Goal: Task Accomplishment & Management: Manage account settings

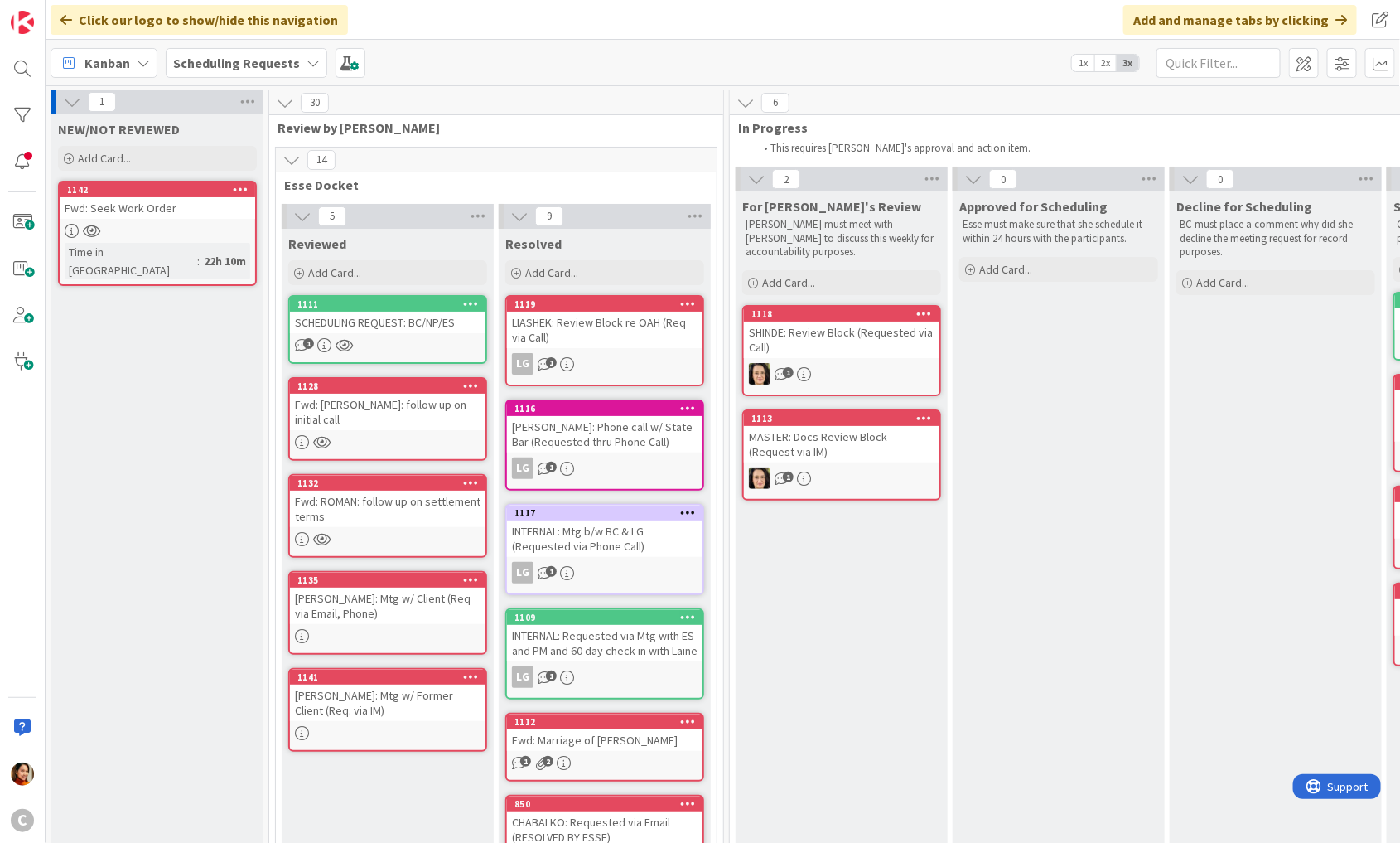
click at [175, 211] on div "Fwd: Seek Work Order" at bounding box center [157, 208] width 195 height 22
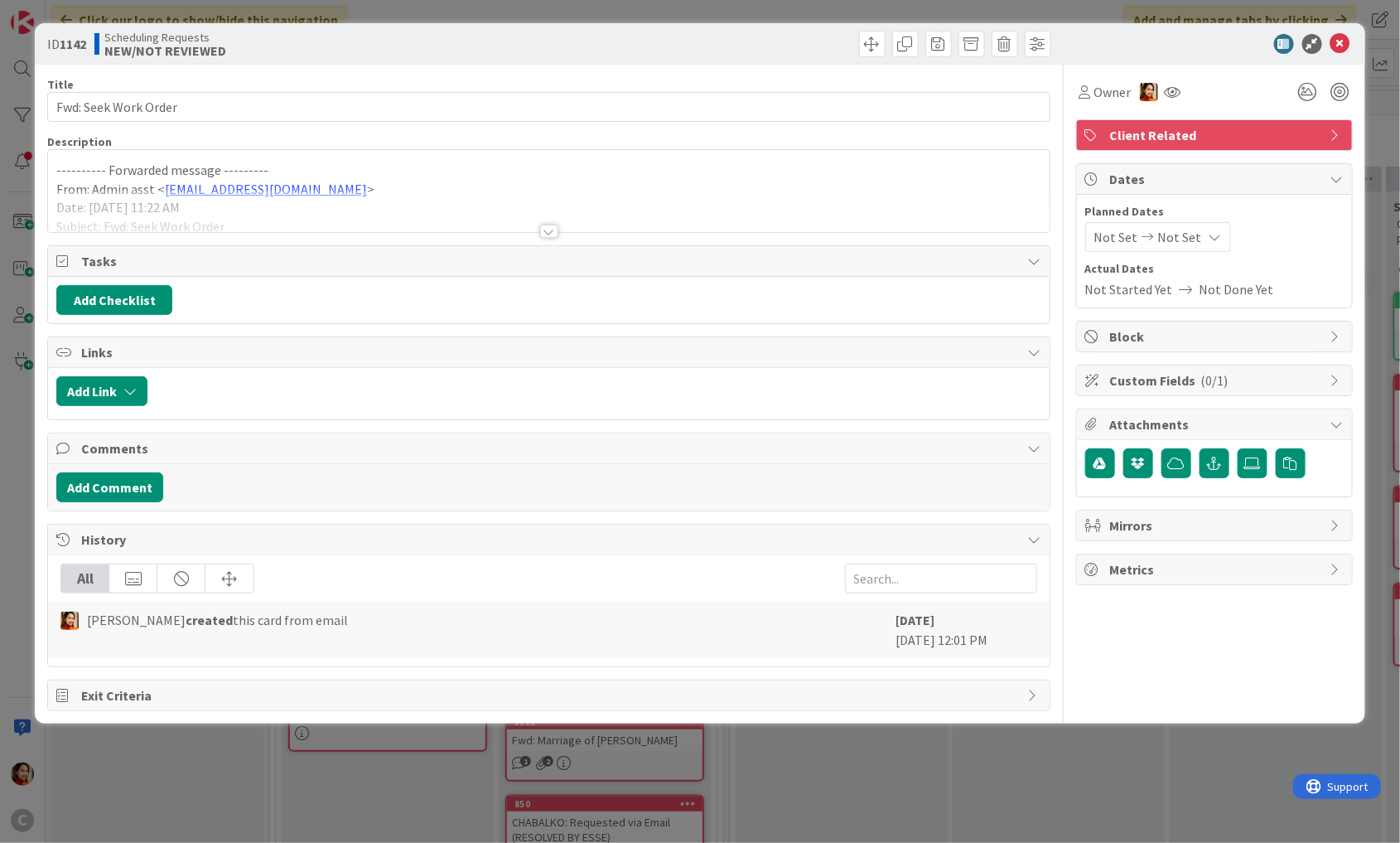
click at [542, 232] on div at bounding box center [549, 231] width 18 height 13
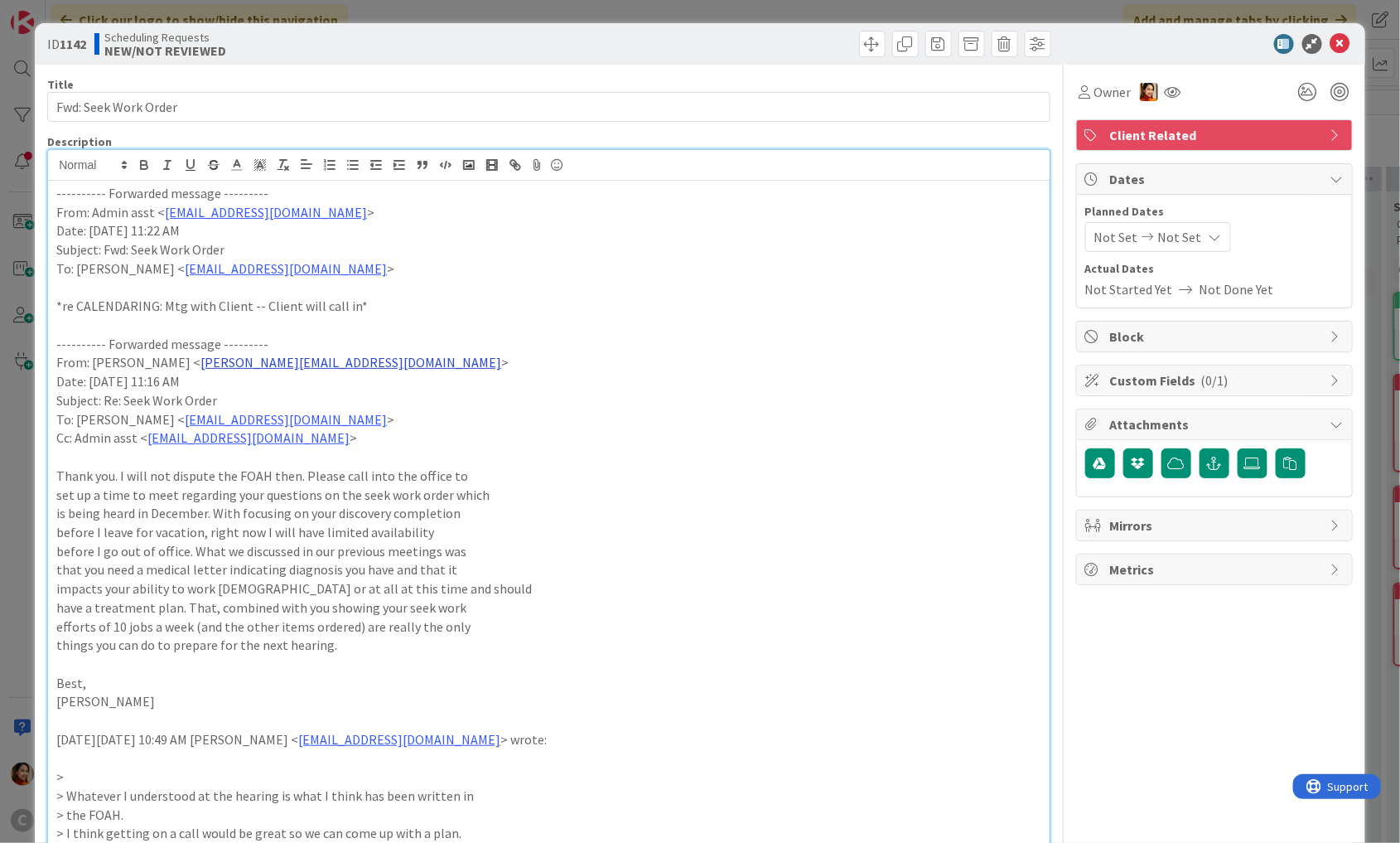
scroll to position [80, 0]
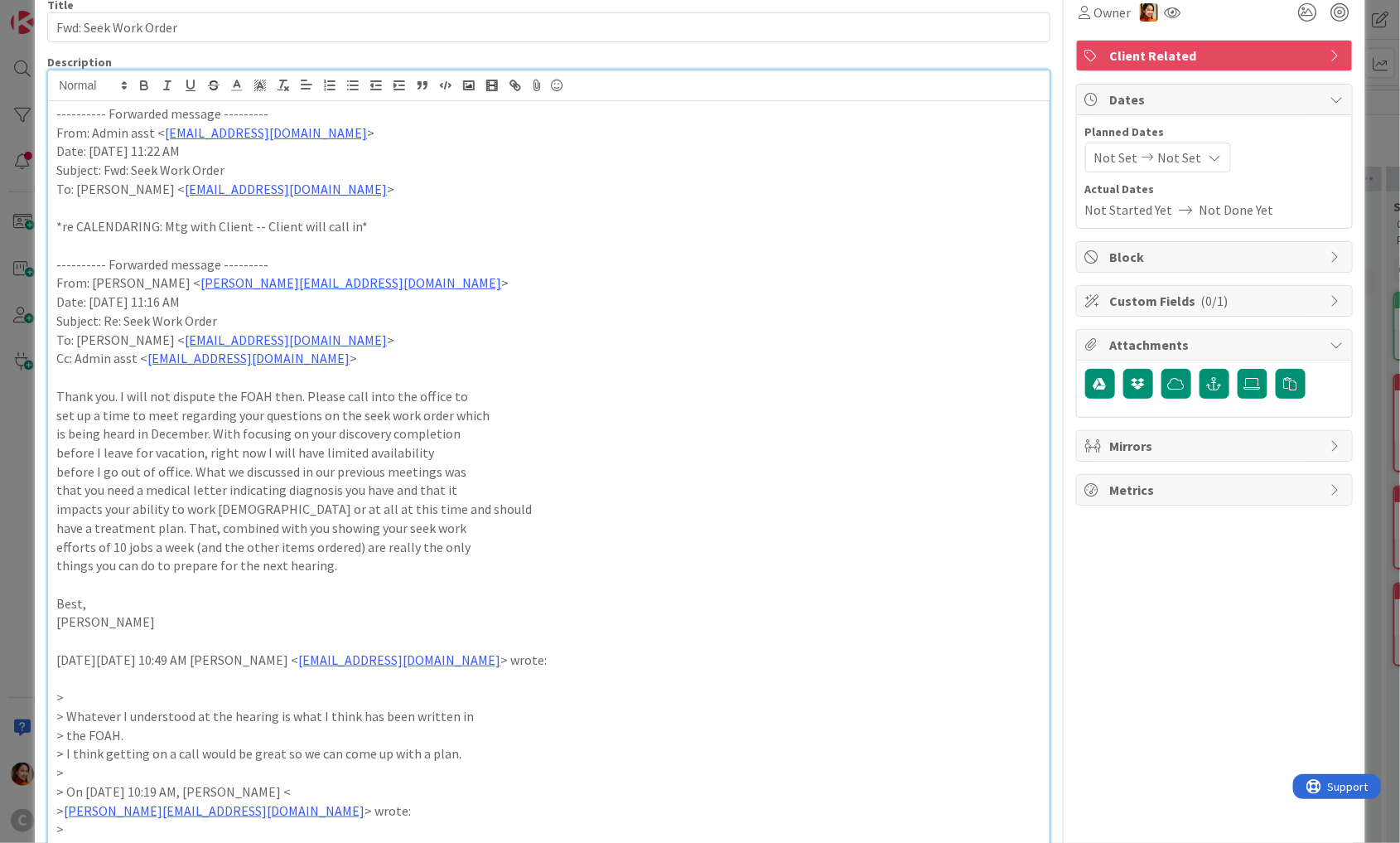
click at [17, 369] on div "ID 1142 Scheduling Requests NEW/NOT REVIEWED Title 20 / 128 Fwd: Seek Work Orde…" at bounding box center [700, 421] width 1400 height 843
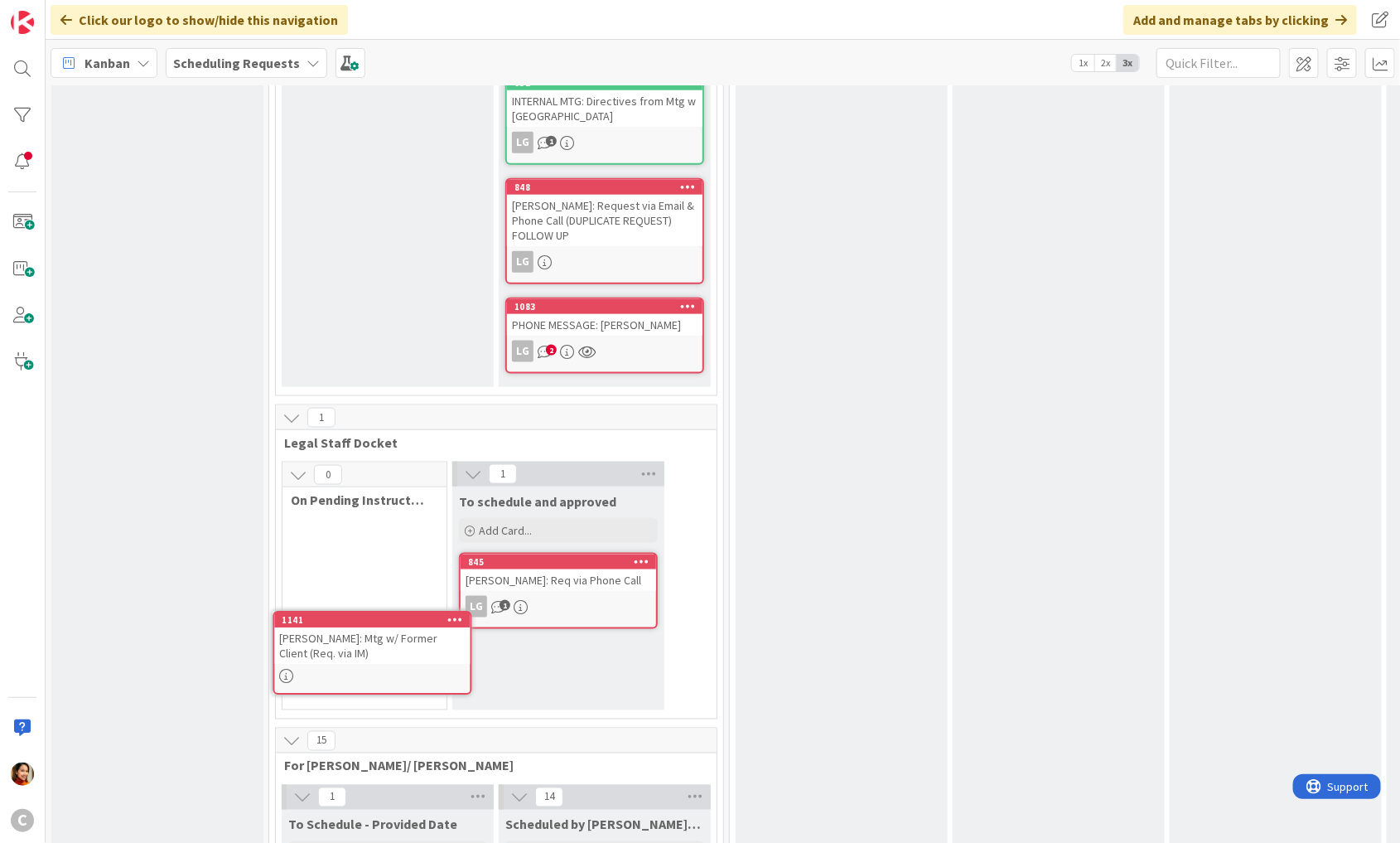
scroll to position [848, 0]
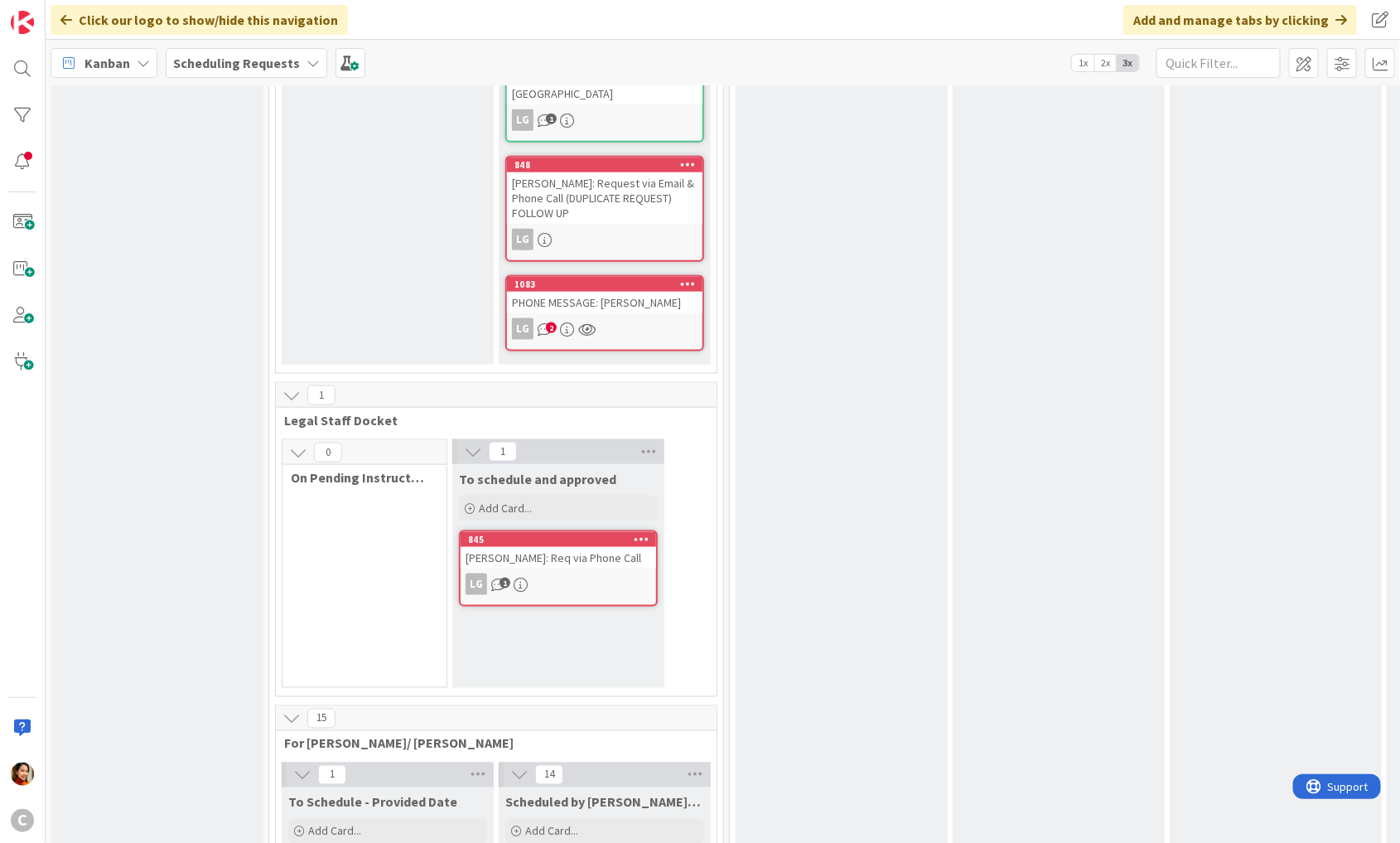
click at [381, 498] on div "0 On Pending Instructed by Legal" at bounding box center [365, 563] width 166 height 249
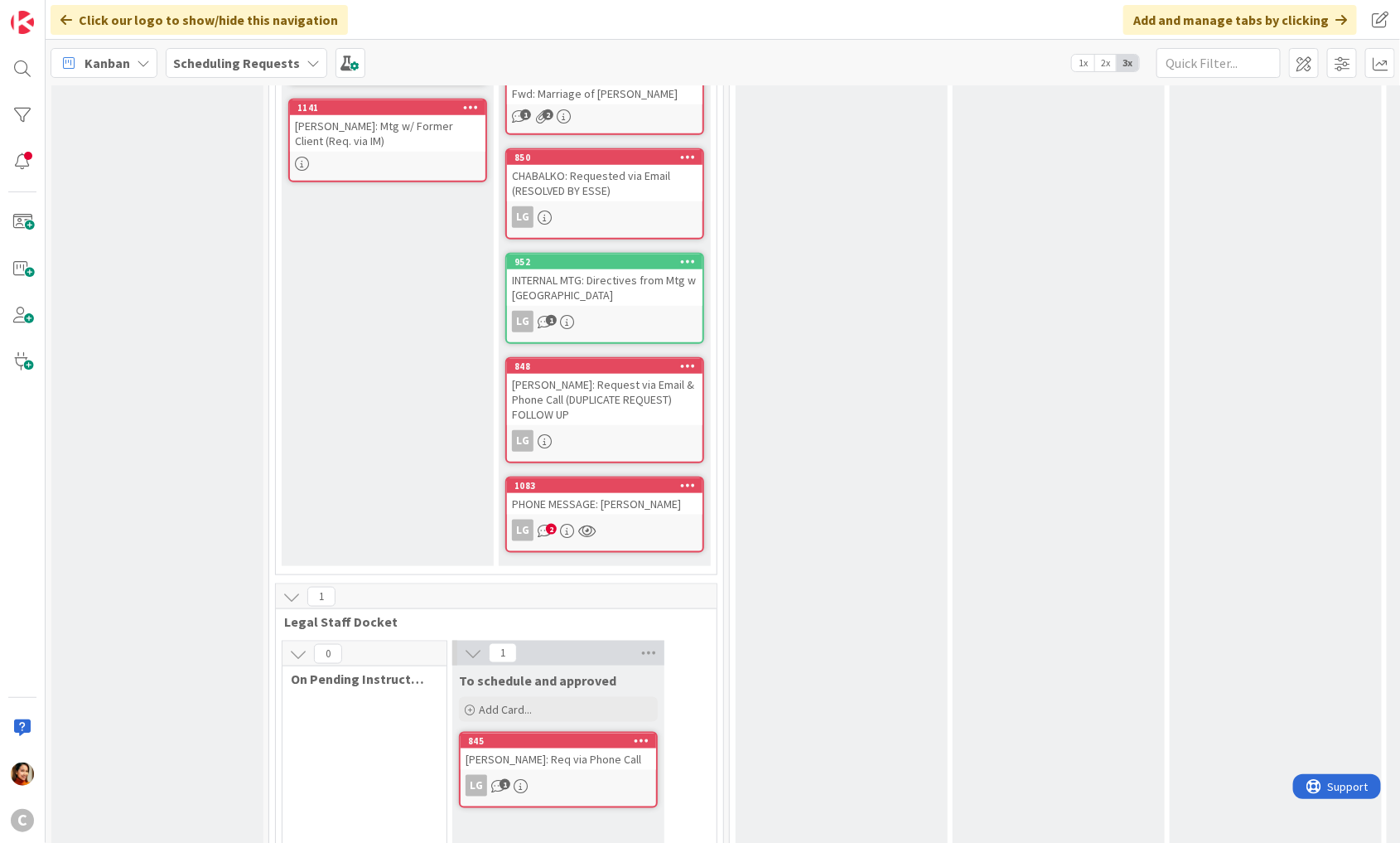
scroll to position [403, 0]
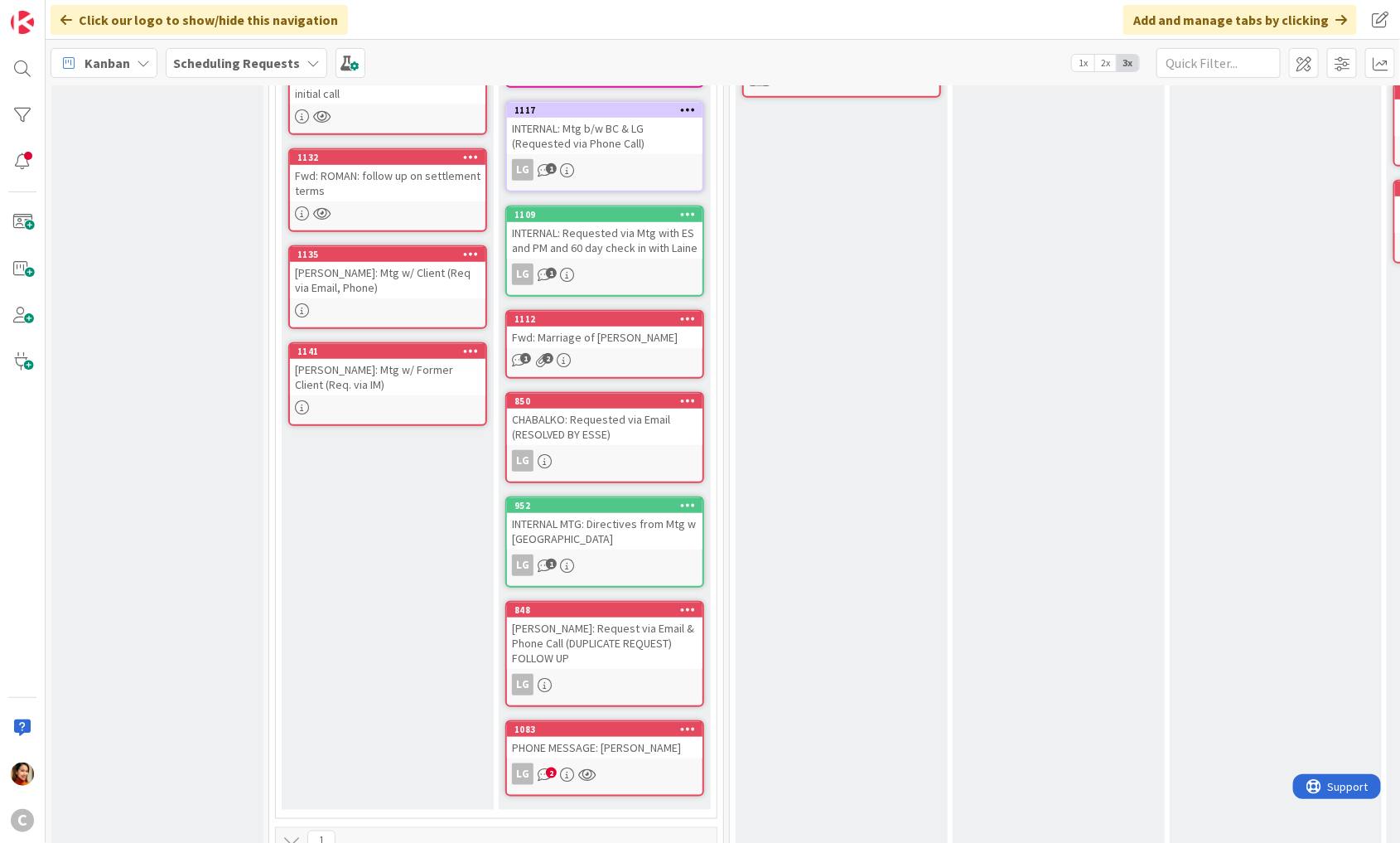
click at [422, 359] on div "[PERSON_NAME]: Mtg w/ Former Client (Req. via IM)" at bounding box center [388, 377] width 195 height 36
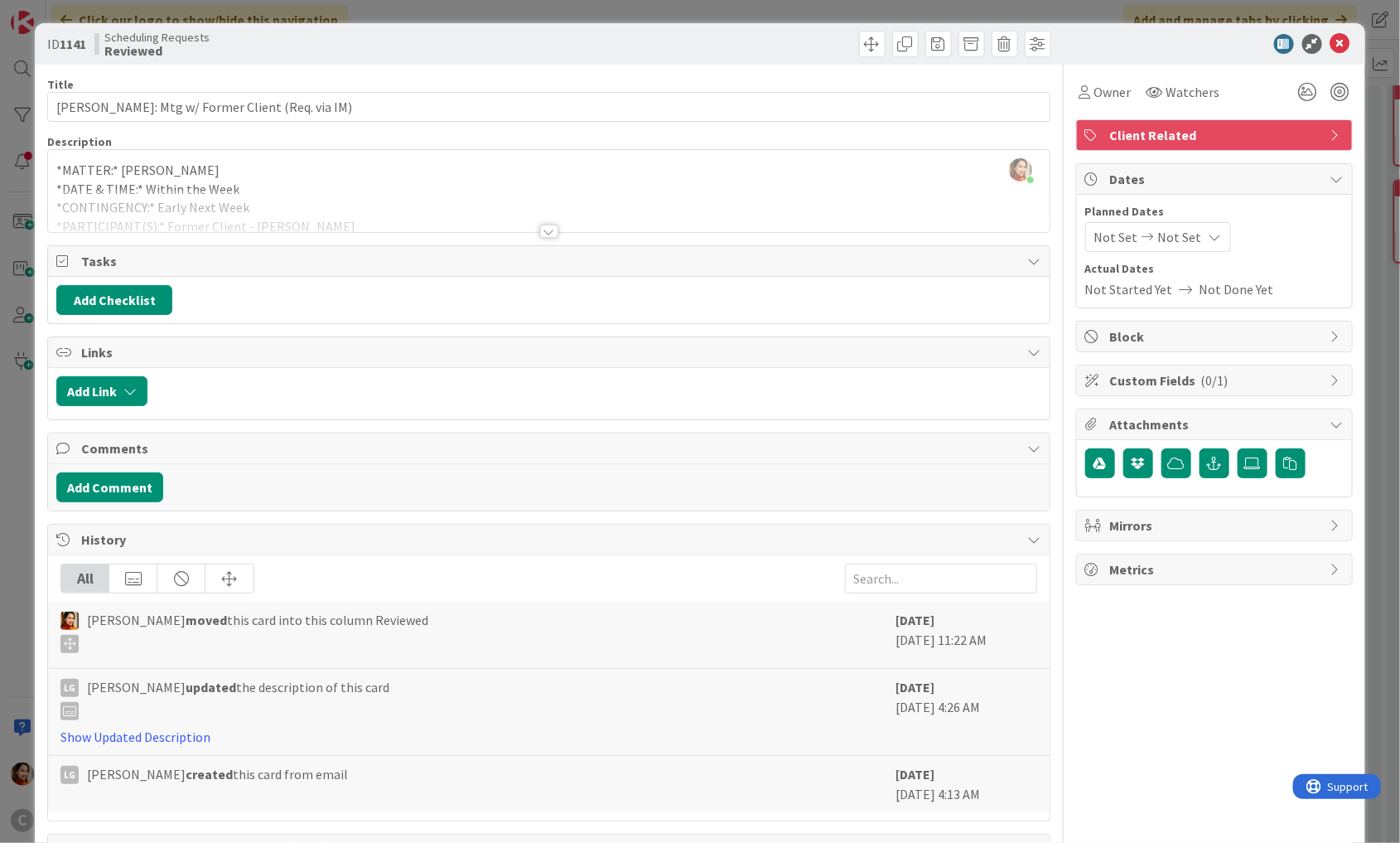
click at [1344, 58] on div "ID 1141 Scheduling Requests Reviewed" at bounding box center [700, 44] width 1330 height 42
click at [1344, 45] on icon at bounding box center [1340, 44] width 20 height 20
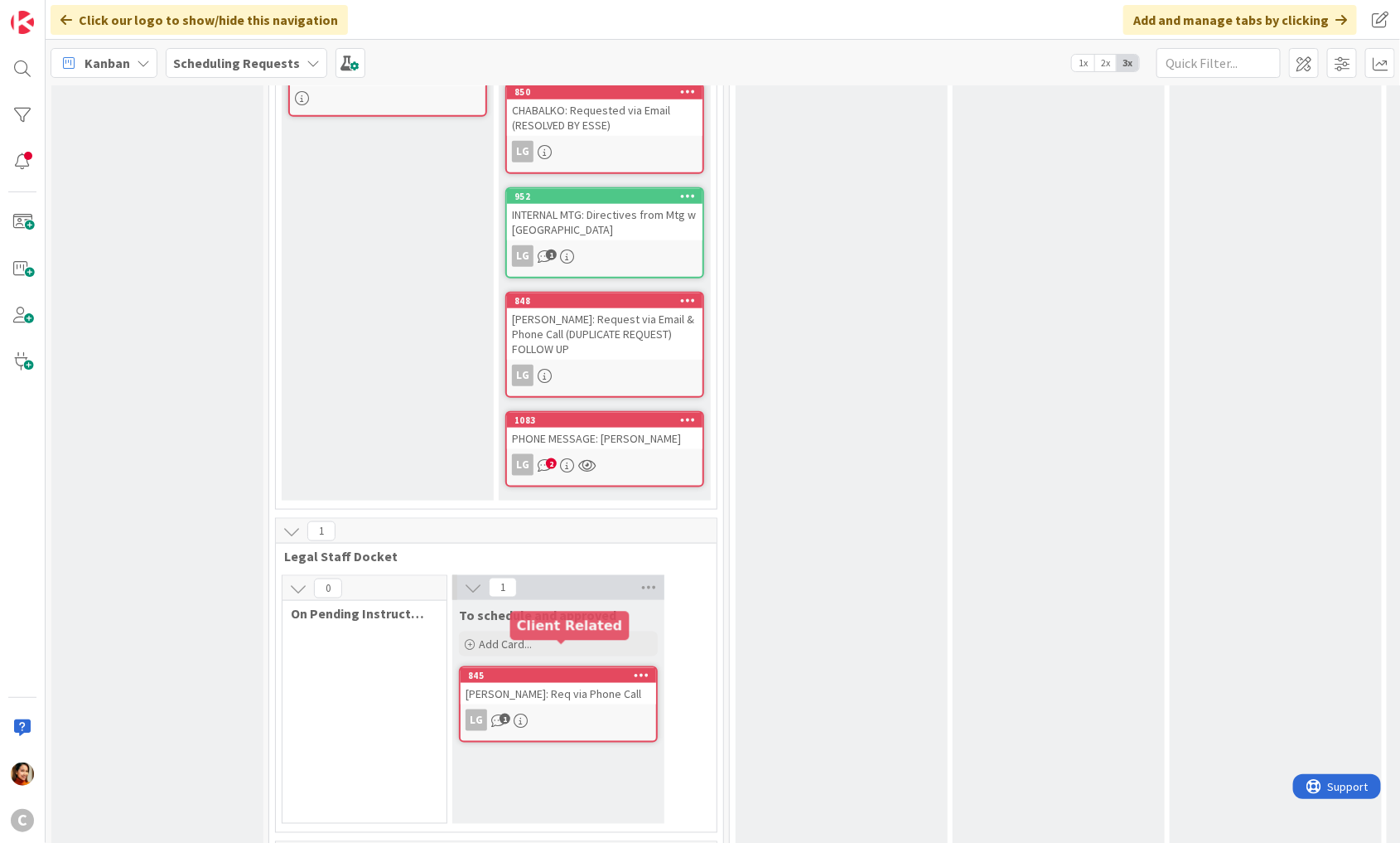
scroll to position [693, 0]
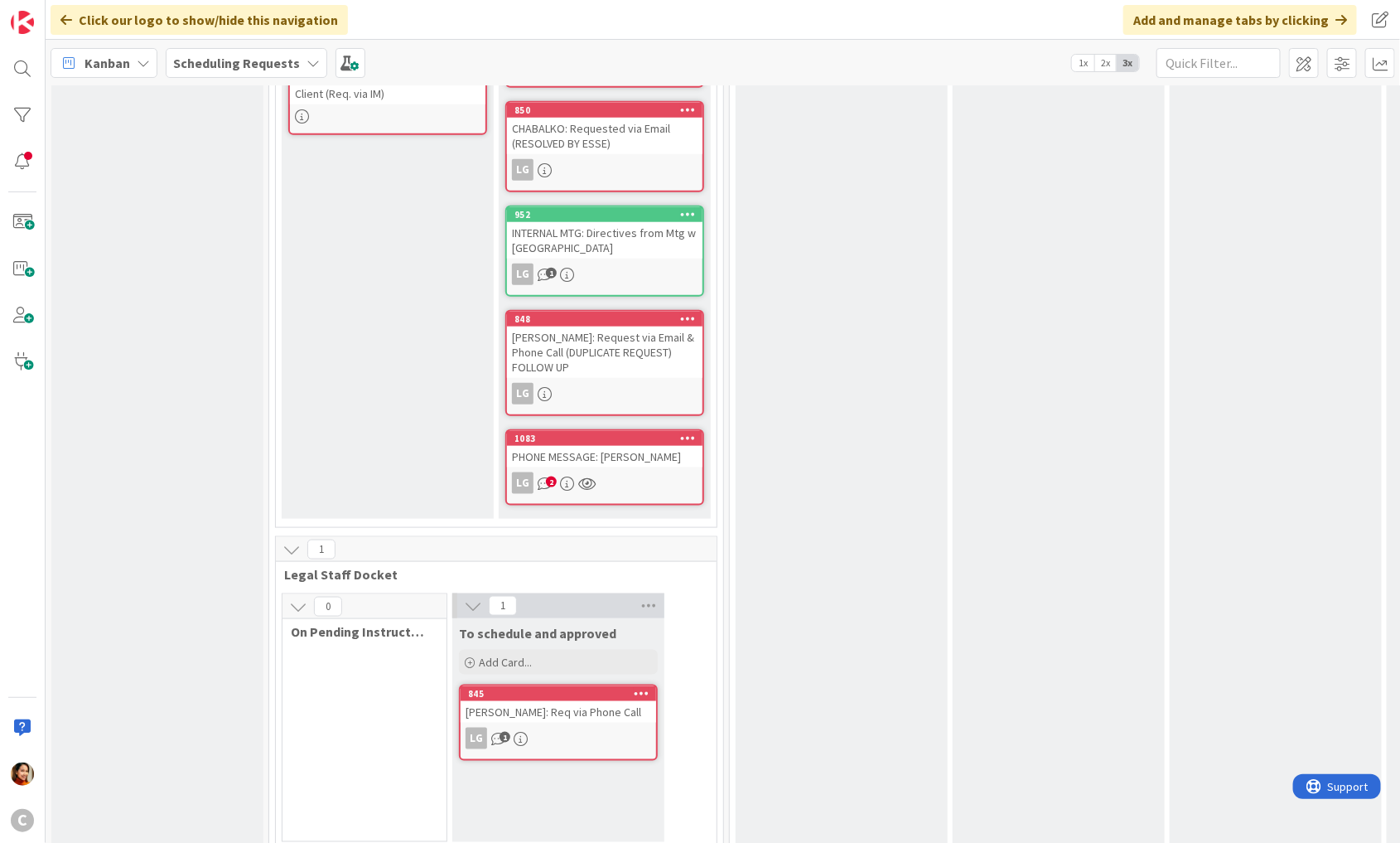
click at [395, 672] on div "0 On Pending Instructed by Legal" at bounding box center [365, 717] width 166 height 249
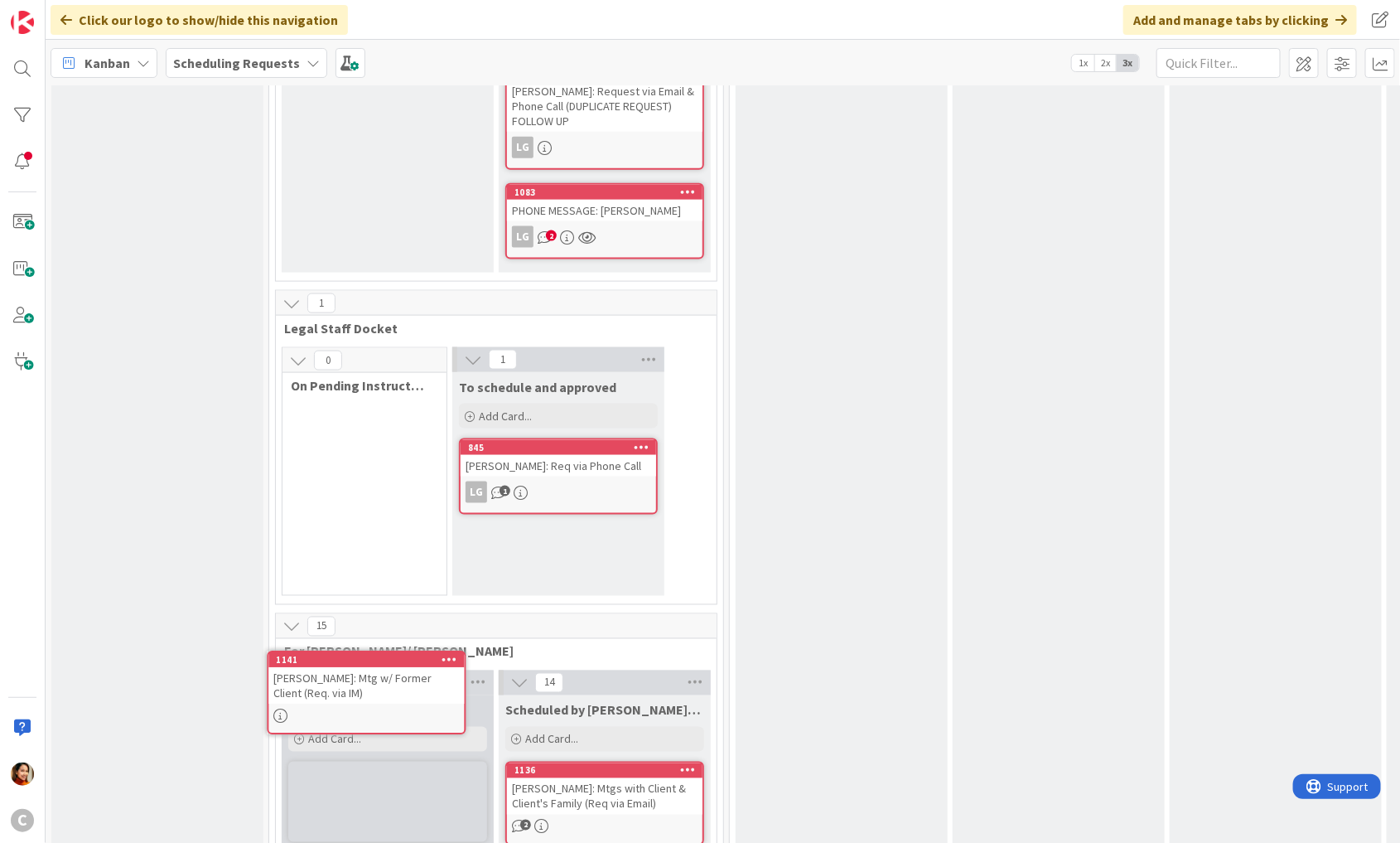
scroll to position [981, 0]
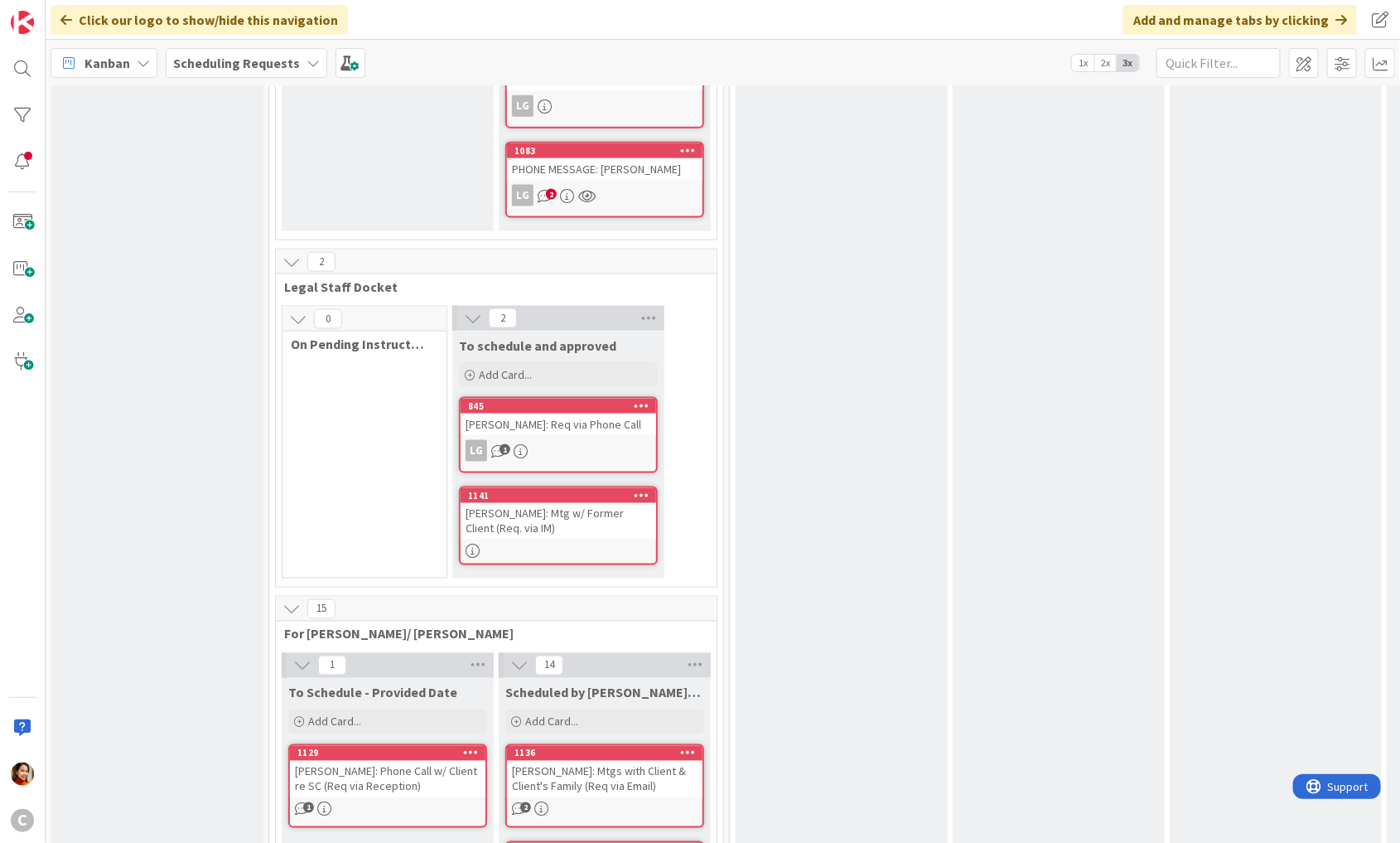
click at [534, 503] on div "[PERSON_NAME]: Mtg w/ Former Client (Req. via IM)" at bounding box center [558, 521] width 195 height 36
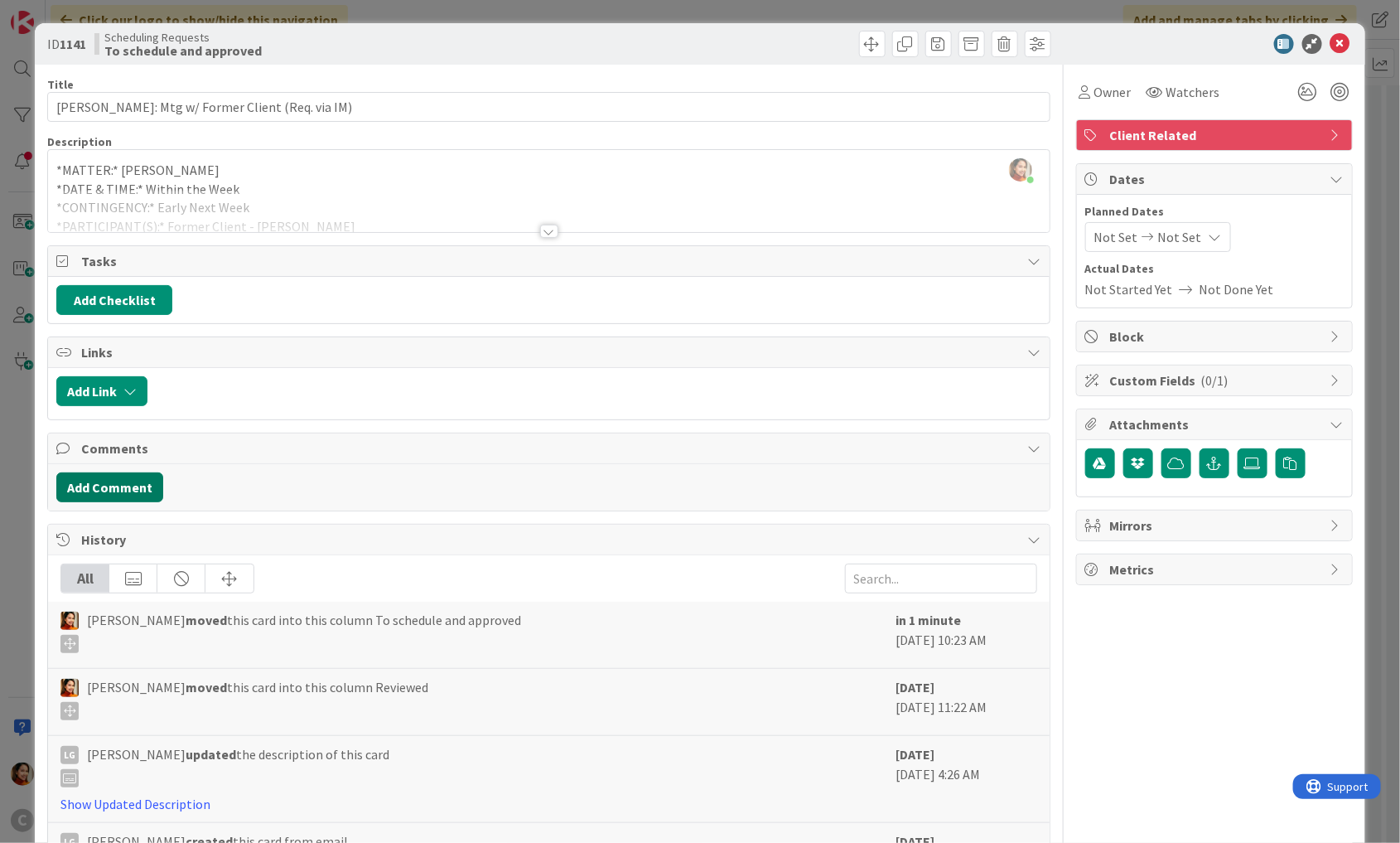
click at [84, 488] on button "Add Comment" at bounding box center [110, 487] width 107 height 30
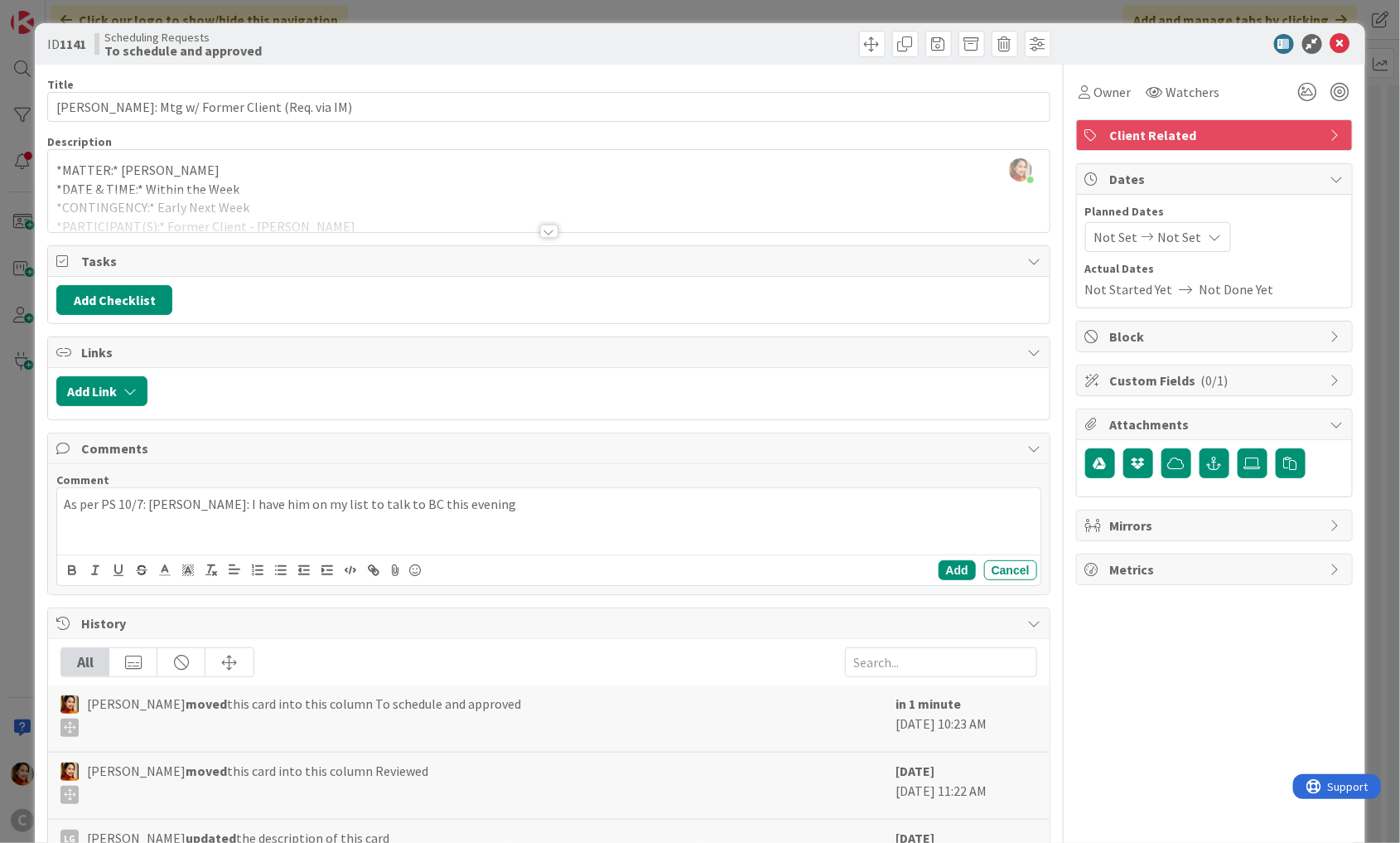
click at [151, 498] on p "As per PS 10/7: [PERSON_NAME]: I have him on my list to talk to BC this evening" at bounding box center [549, 504] width 970 height 19
drag, startPoint x: 151, startPoint y: 498, endPoint x: 188, endPoint y: 502, distance: 37.2
click at [188, 502] on p "As per PS 10/7: [PERSON_NAME]: I have him on my list to talk to BC this evening" at bounding box center [549, 504] width 970 height 19
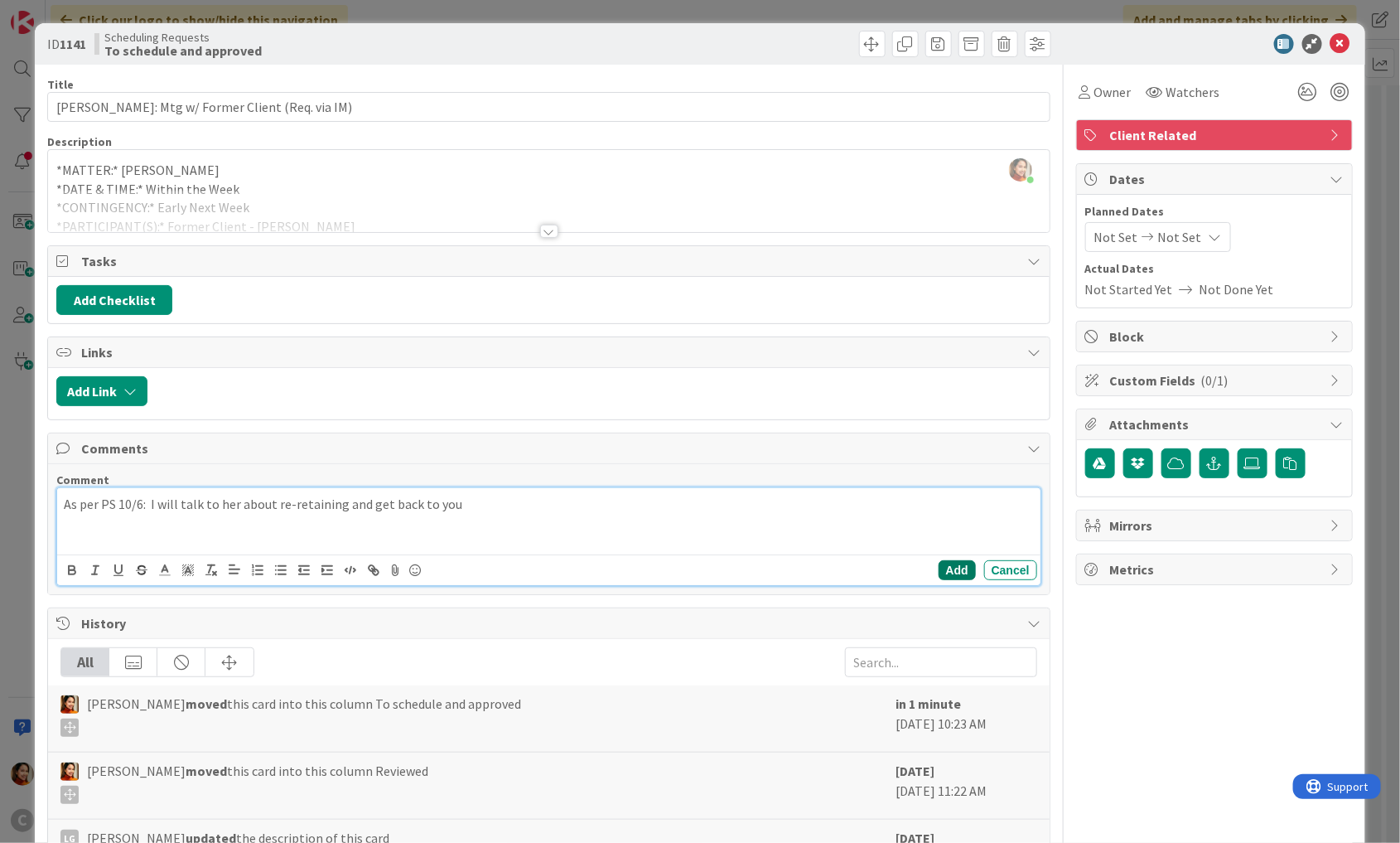
click at [951, 570] on button "Add" at bounding box center [957, 570] width 37 height 20
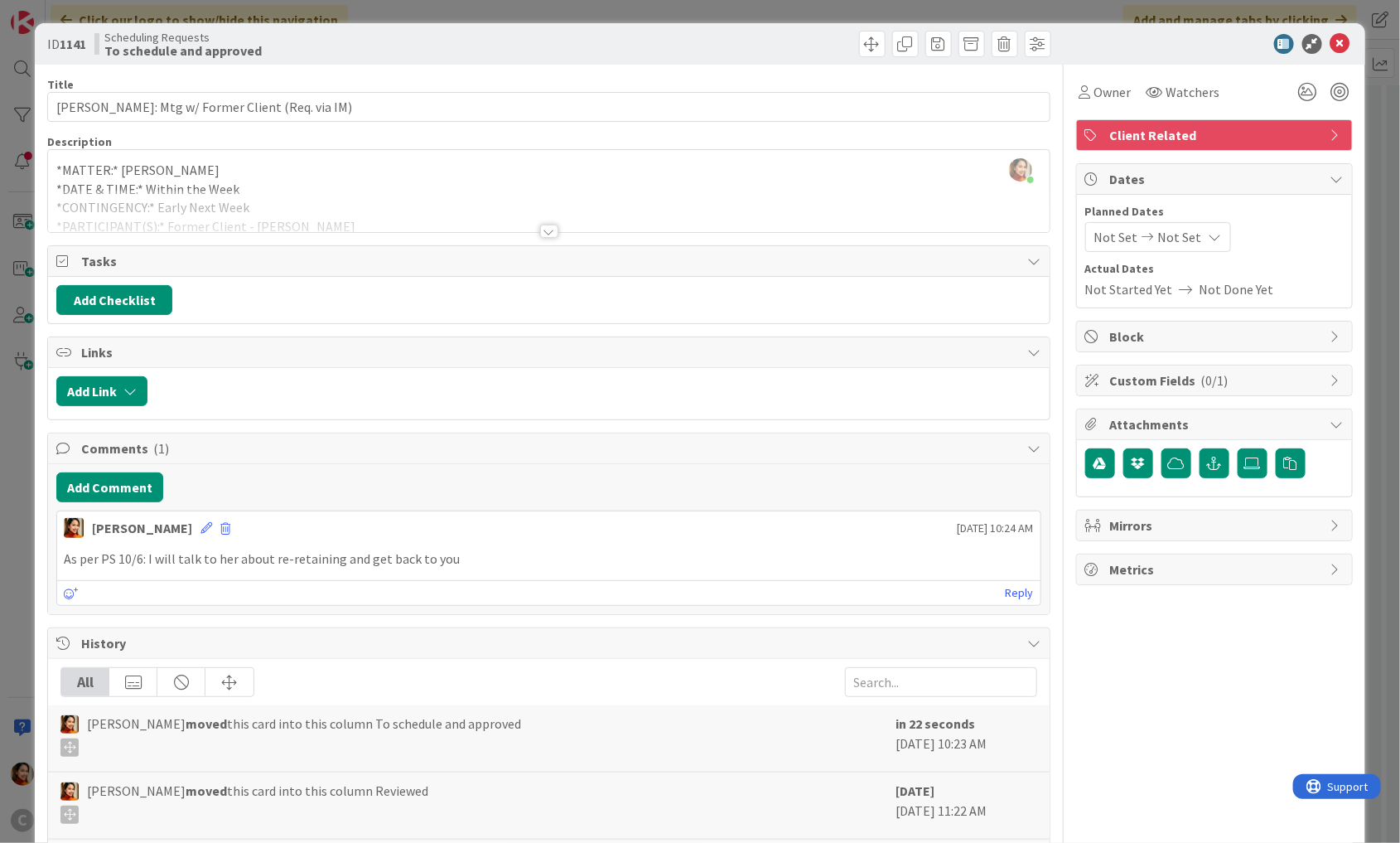
click at [11, 524] on div "ID 1141 Scheduling Requests To schedule and approved Title 42 / 128 [PERSON_NAM…" at bounding box center [700, 421] width 1400 height 843
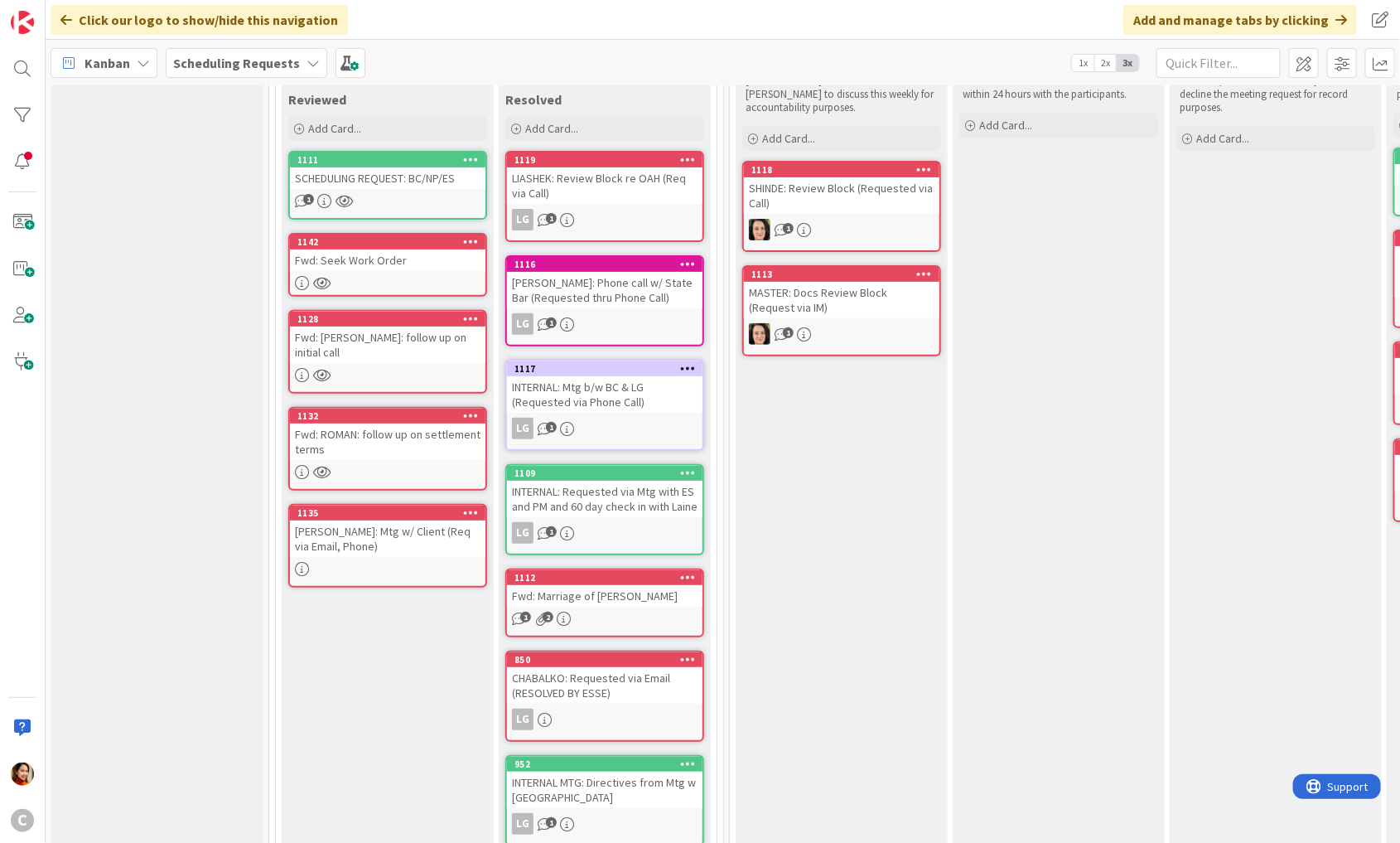
scroll to position [134, 0]
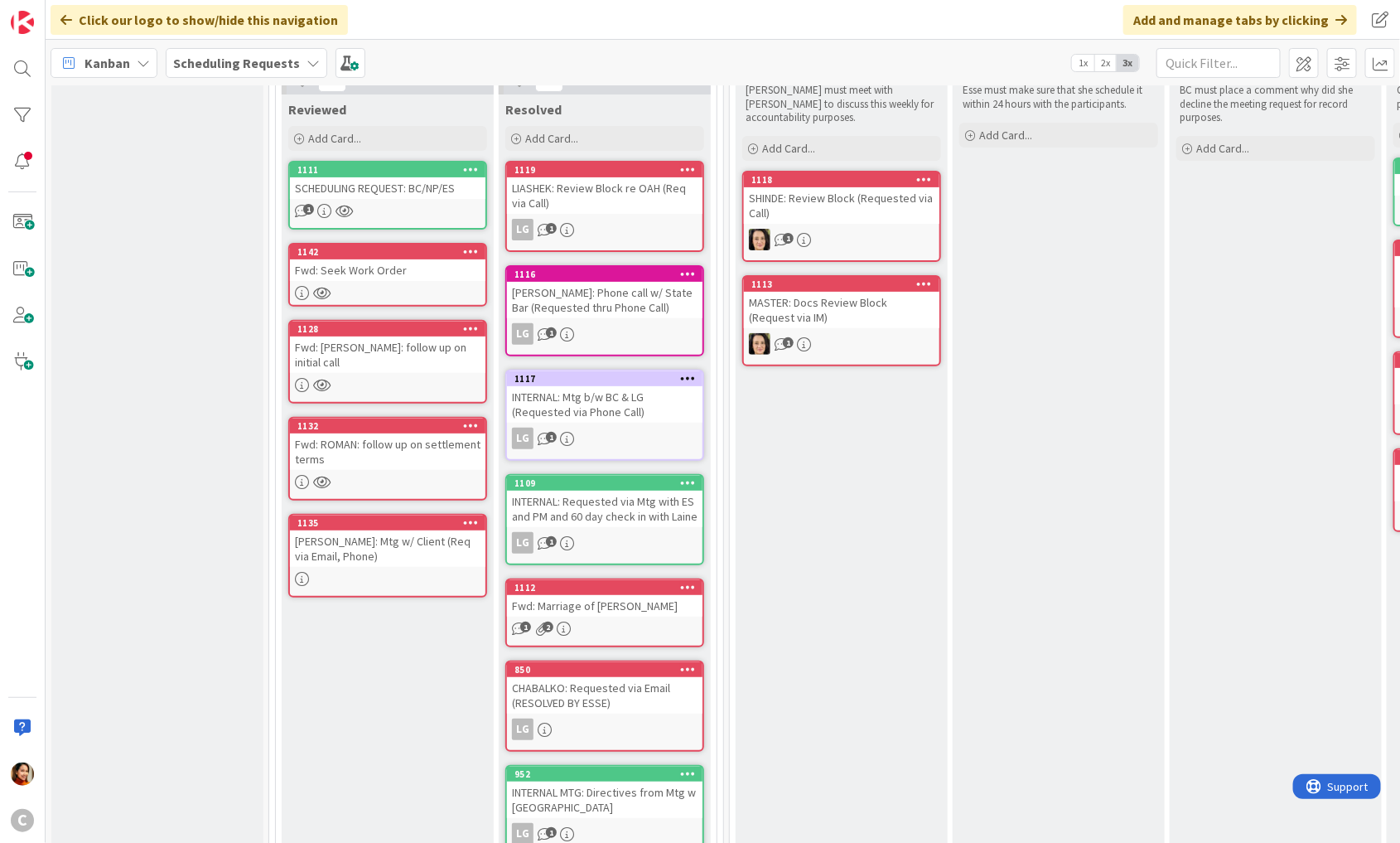
drag, startPoint x: 417, startPoint y: 741, endPoint x: 194, endPoint y: 7, distance: 767.1
click at [356, 280] on div "1142 Fwd: Seek Work Order" at bounding box center [388, 274] width 199 height 64
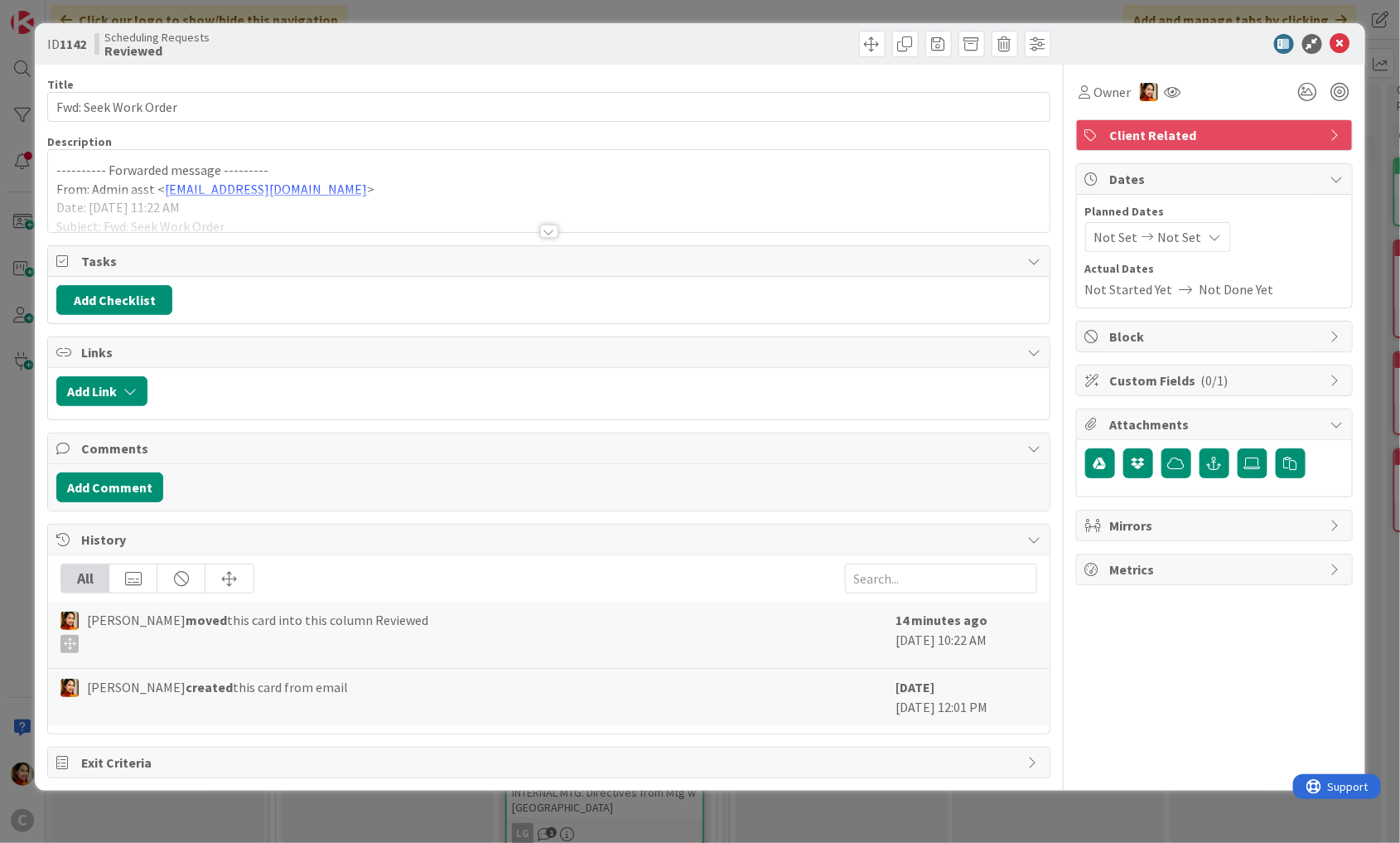
click at [548, 233] on div at bounding box center [549, 231] width 18 height 13
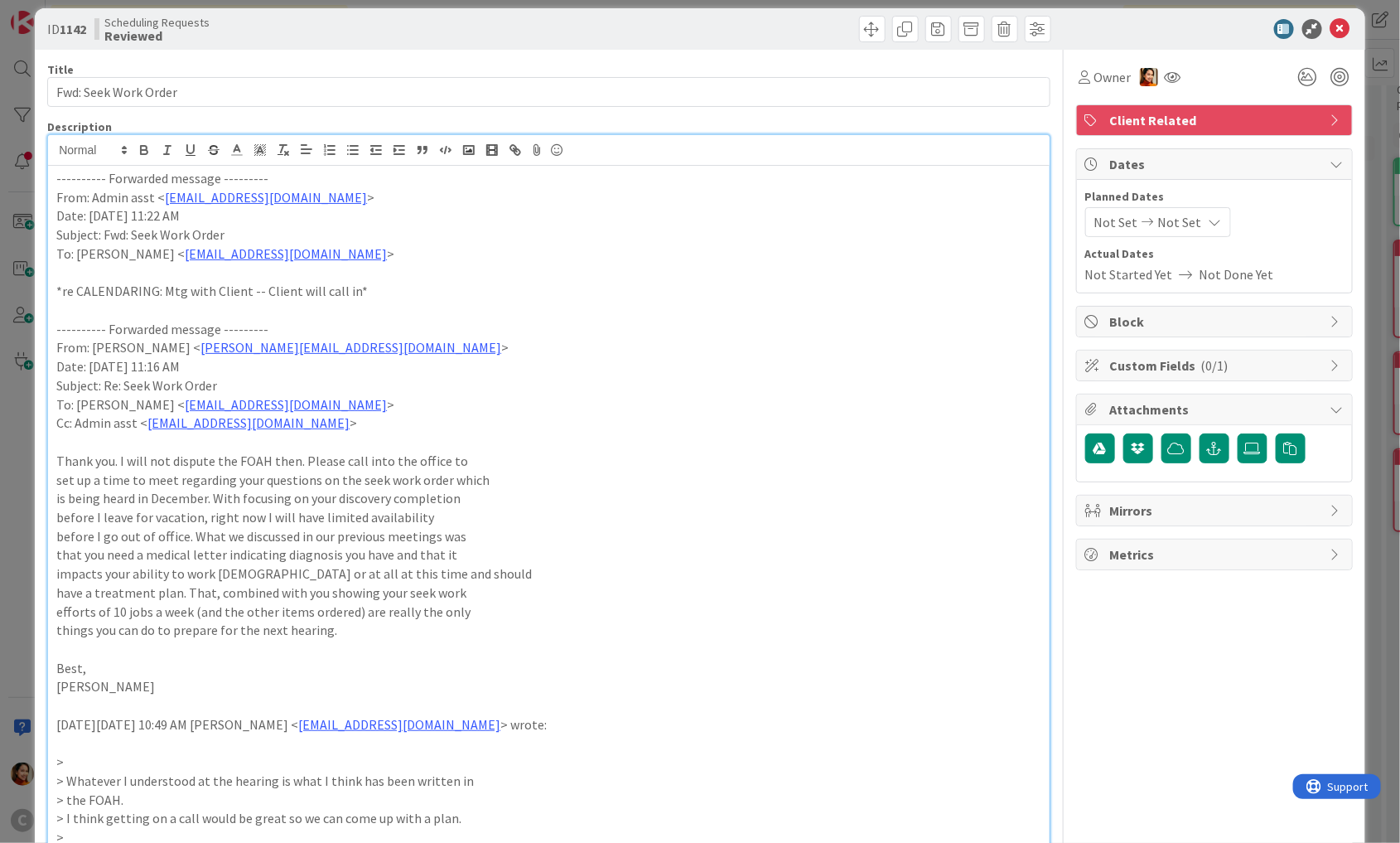
scroll to position [21, 0]
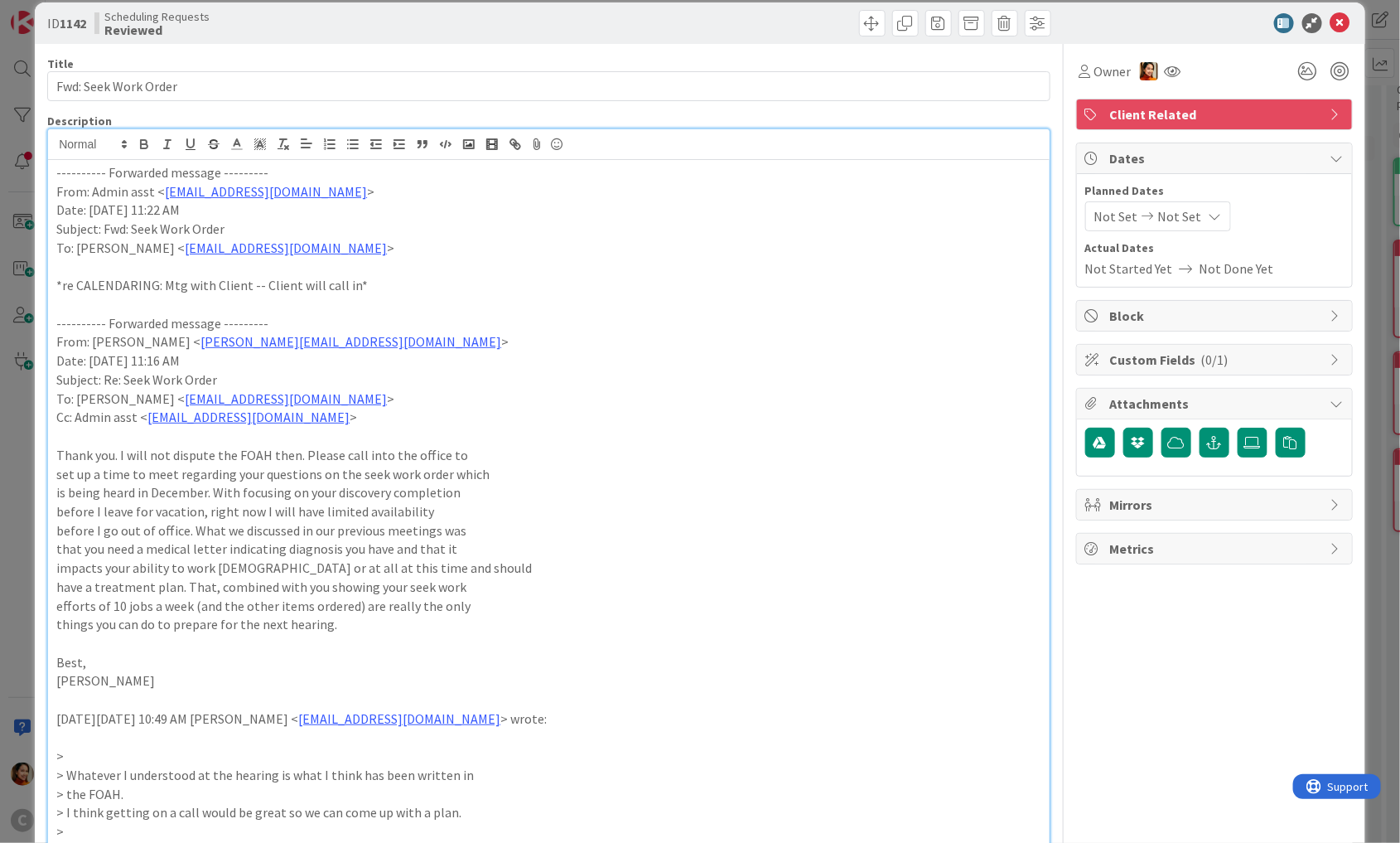
click at [358, 472] on p "set up a time to meet regarding your questions on the seek work order which" at bounding box center [549, 474] width 986 height 19
drag, startPoint x: 358, startPoint y: 472, endPoint x: 422, endPoint y: 468, distance: 64.1
click at [421, 471] on p "set up a time to meet regarding your questions on the seek work order which" at bounding box center [549, 474] width 986 height 19
copy p "seek work order"
click at [9, 471] on div "ID 1142 Scheduling Requests Reviewed Title 20 / 128 Fwd: Seek Work Order Descri…" at bounding box center [700, 421] width 1400 height 843
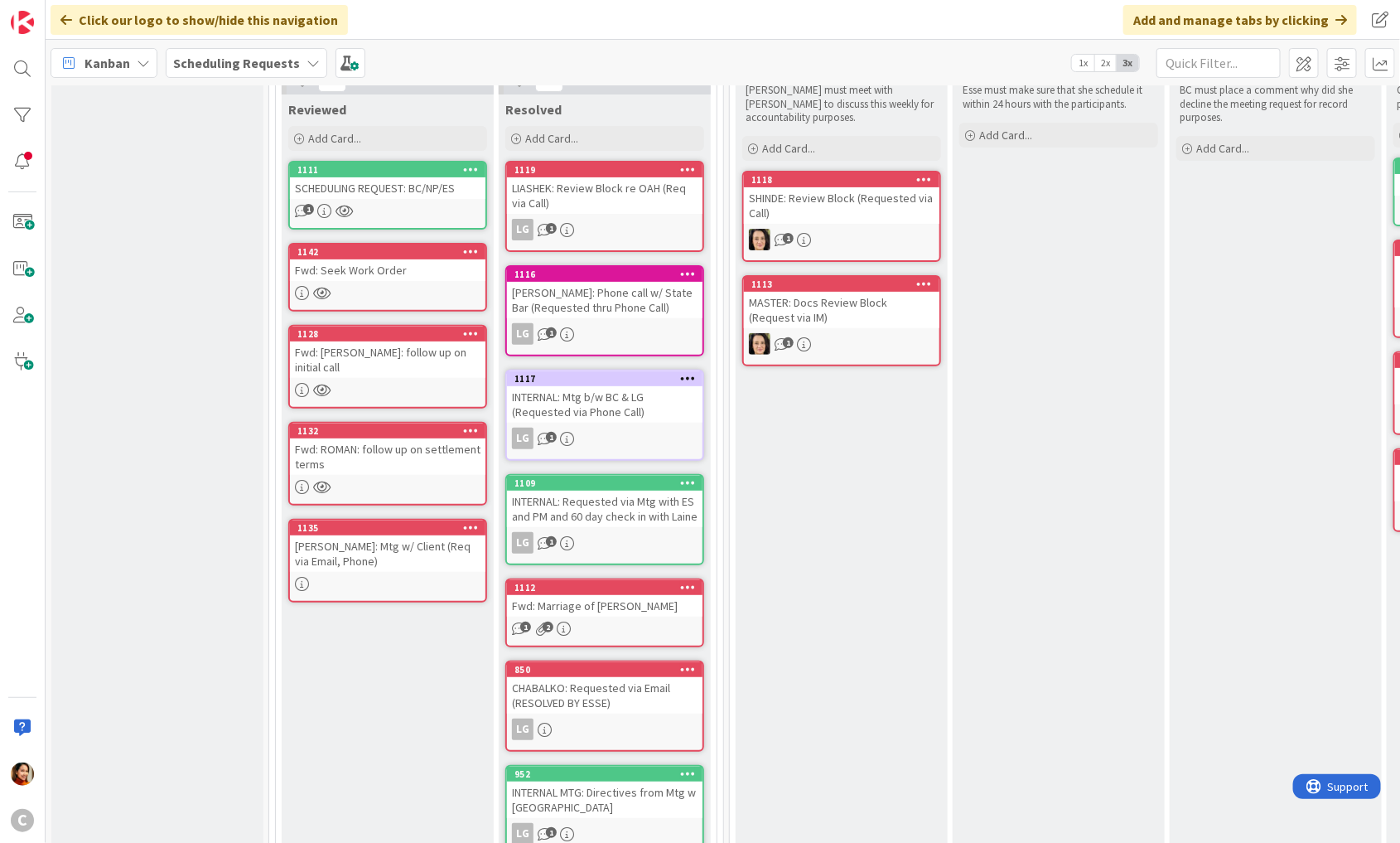
click at [351, 270] on div "Fwd: Seek Work Order" at bounding box center [388, 270] width 195 height 22
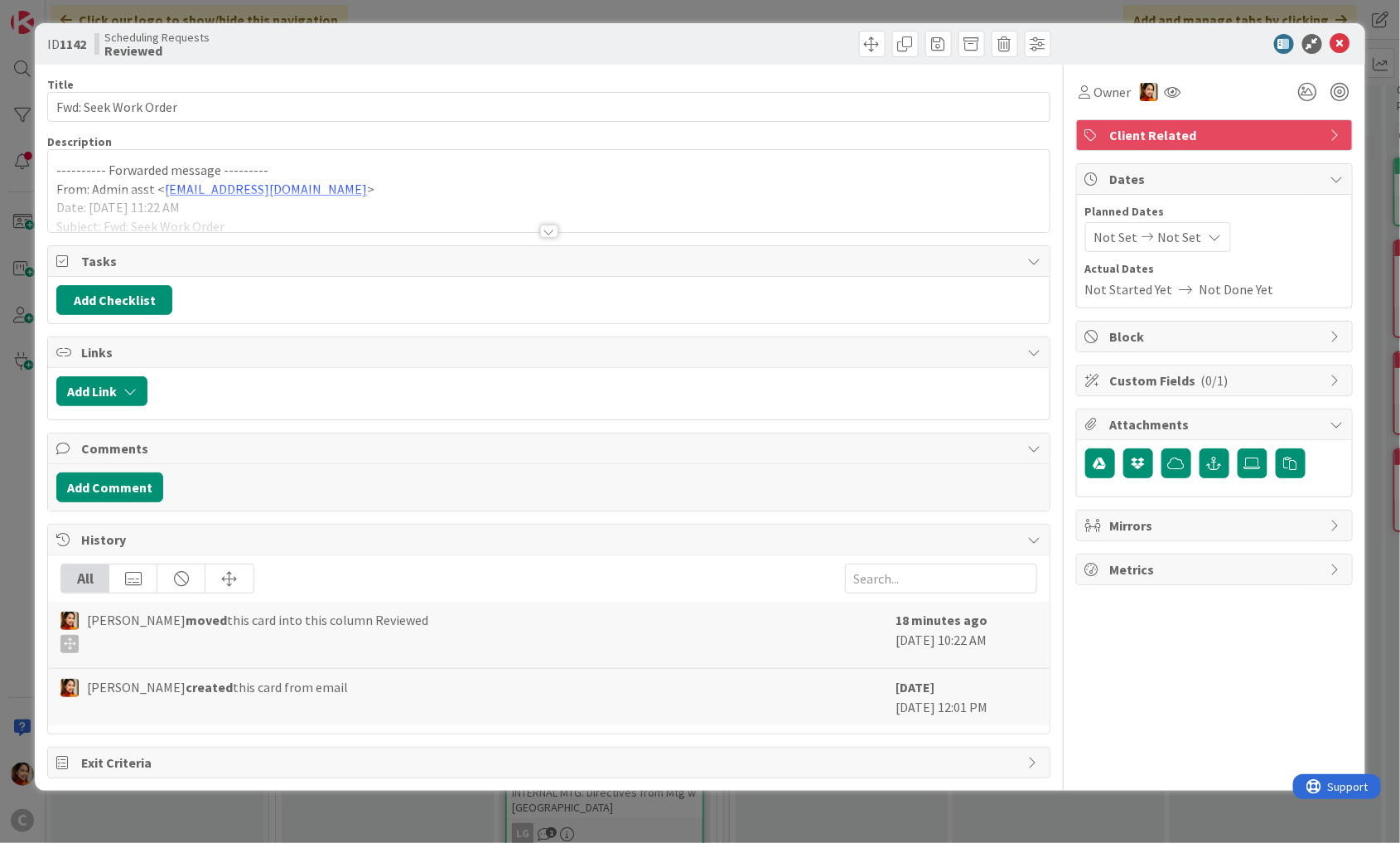
click at [450, 210] on div at bounding box center [549, 211] width 1002 height 42
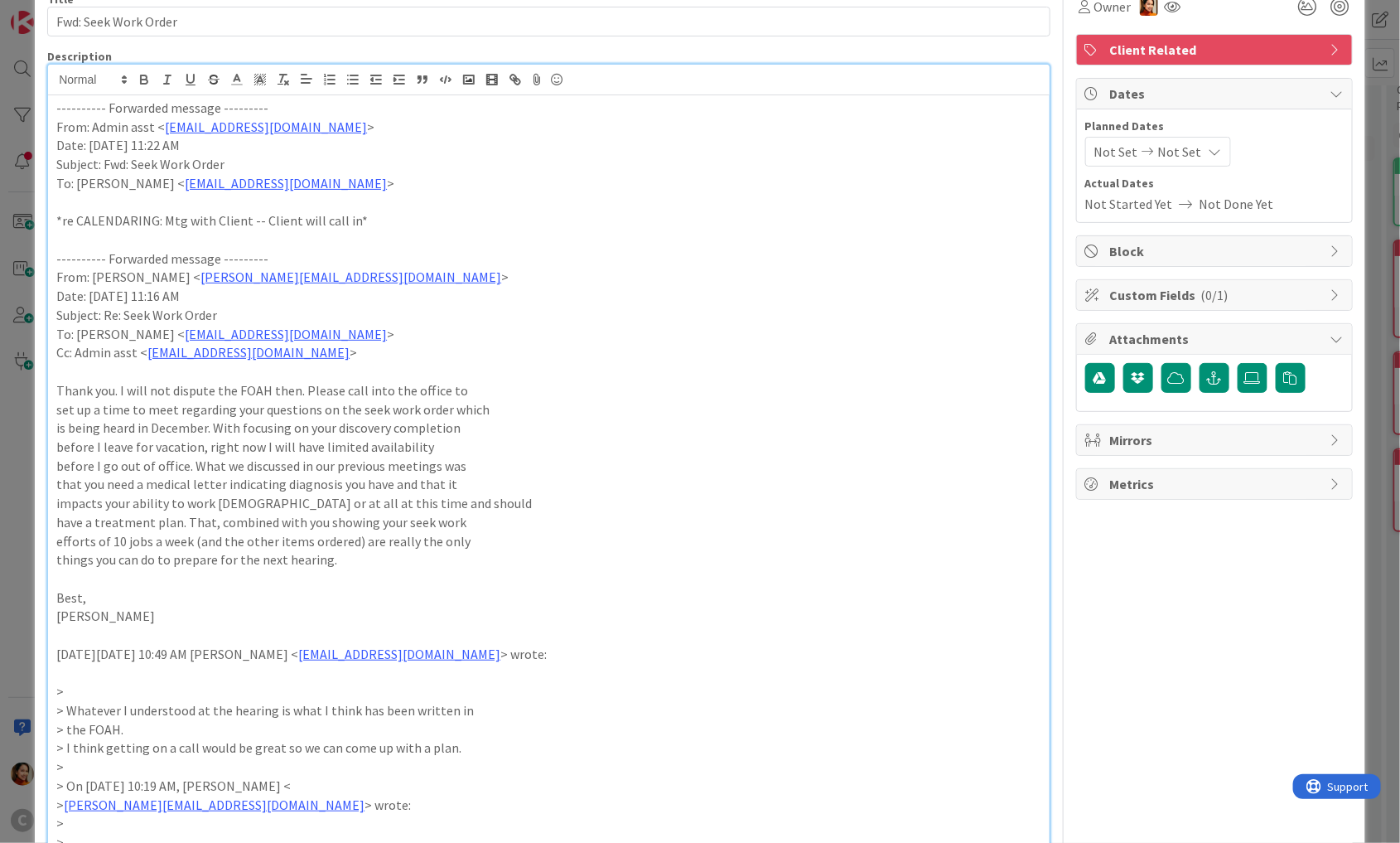
scroll to position [97, 0]
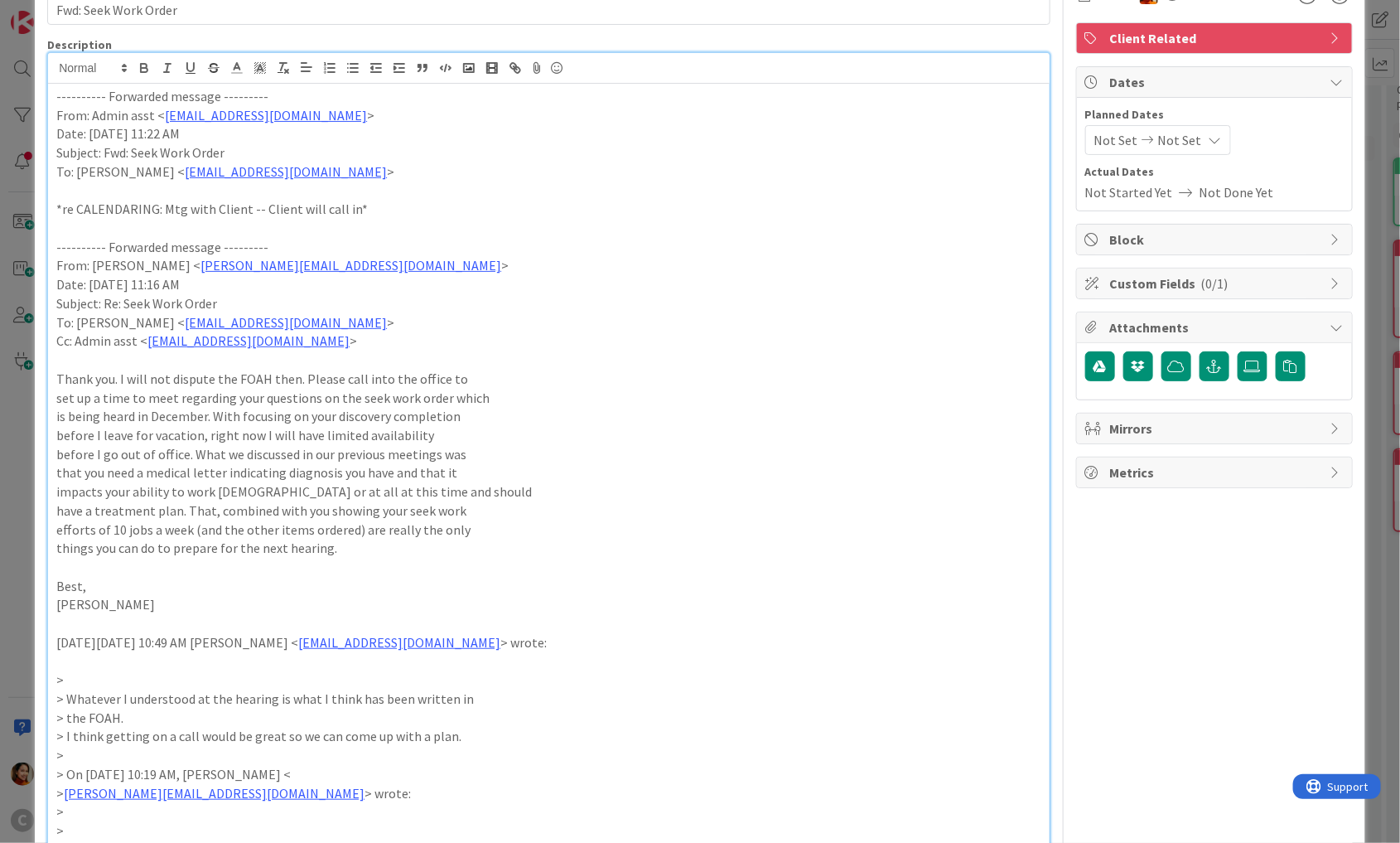
click at [23, 273] on div "ID 1142 Scheduling Requests Reviewed Title 20 / 128 Fwd: Seek Work Order Descri…" at bounding box center [700, 421] width 1400 height 843
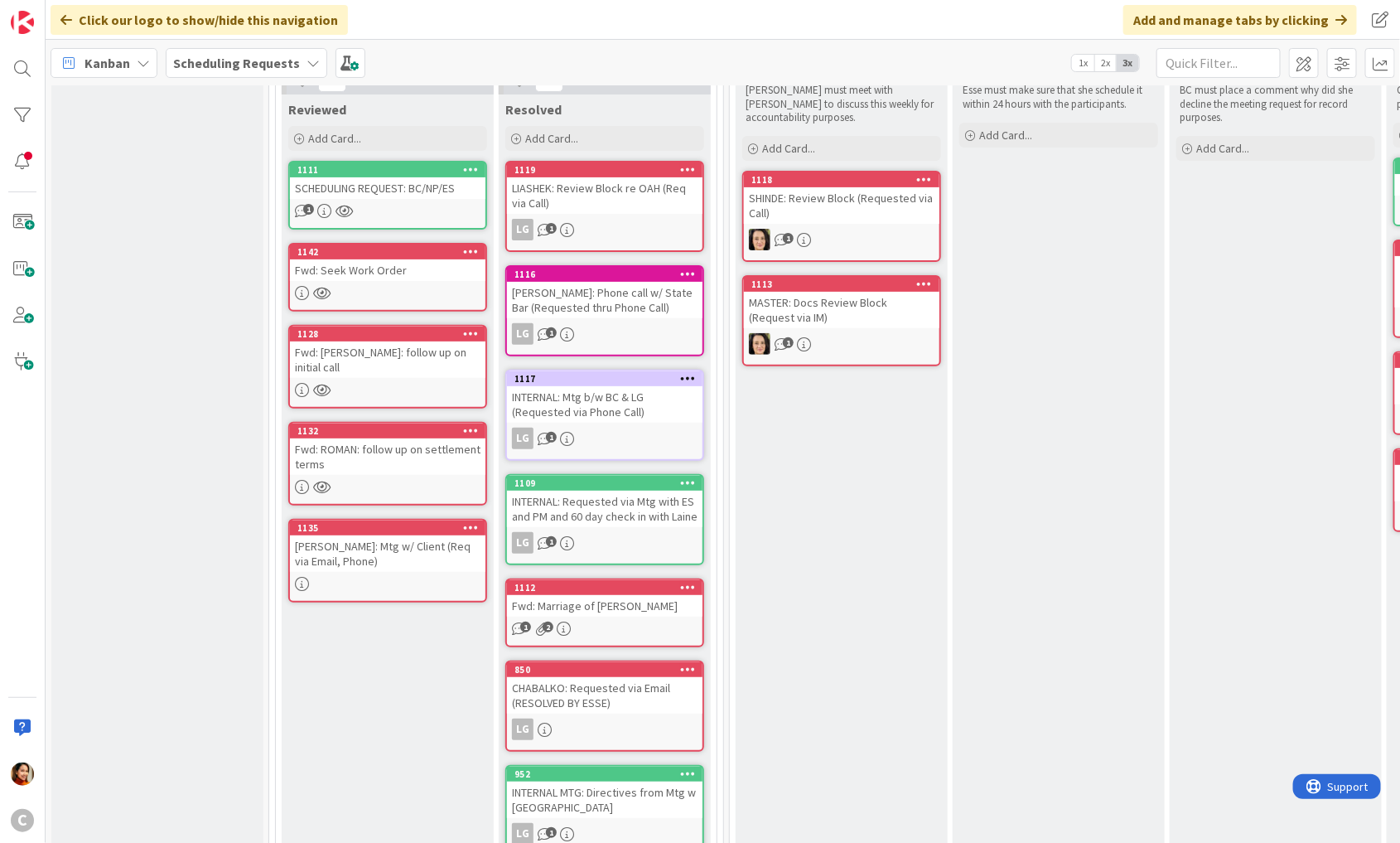
click at [401, 424] on div "1132" at bounding box center [388, 432] width 195 height 15
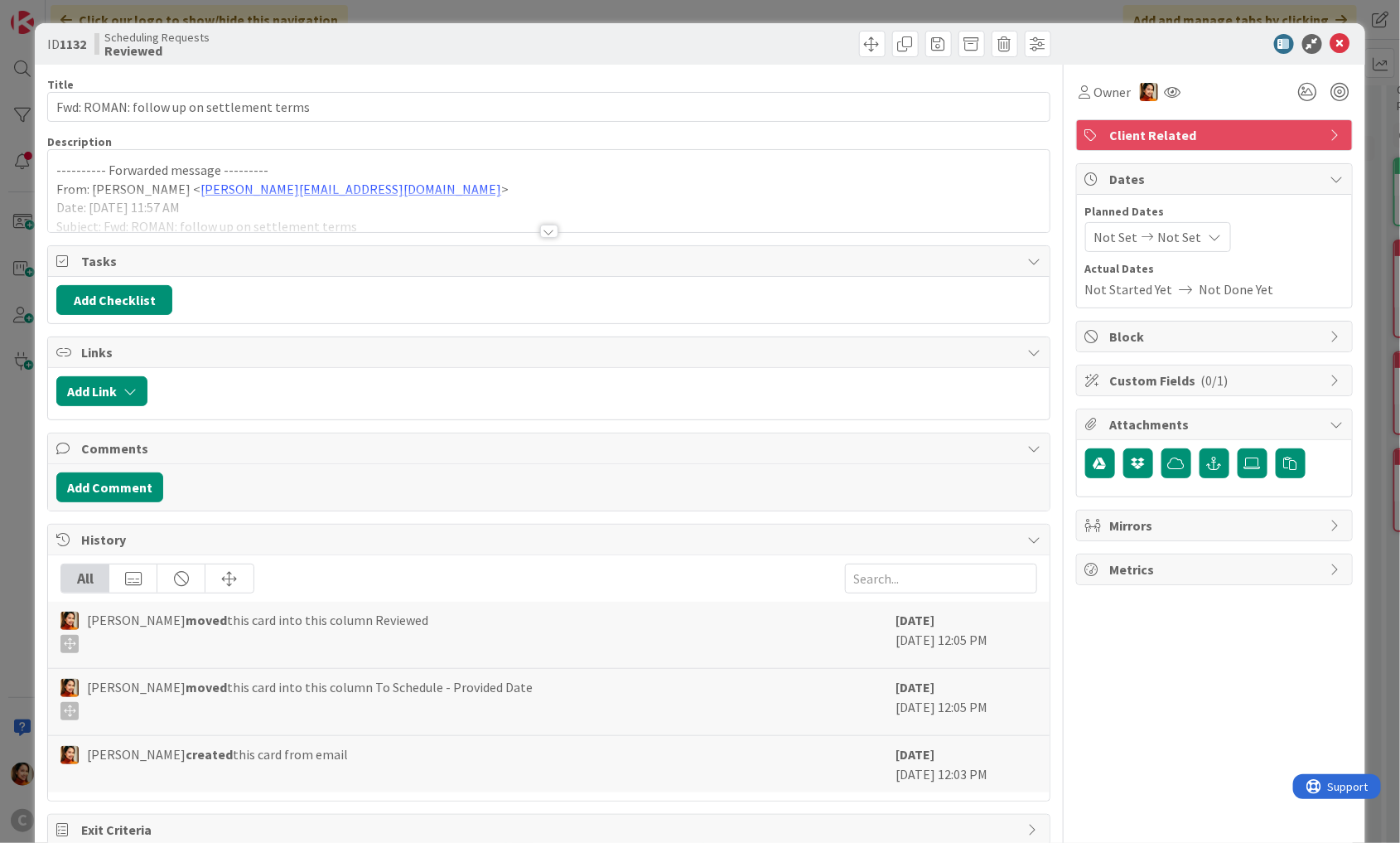
click at [507, 196] on div at bounding box center [549, 211] width 1002 height 42
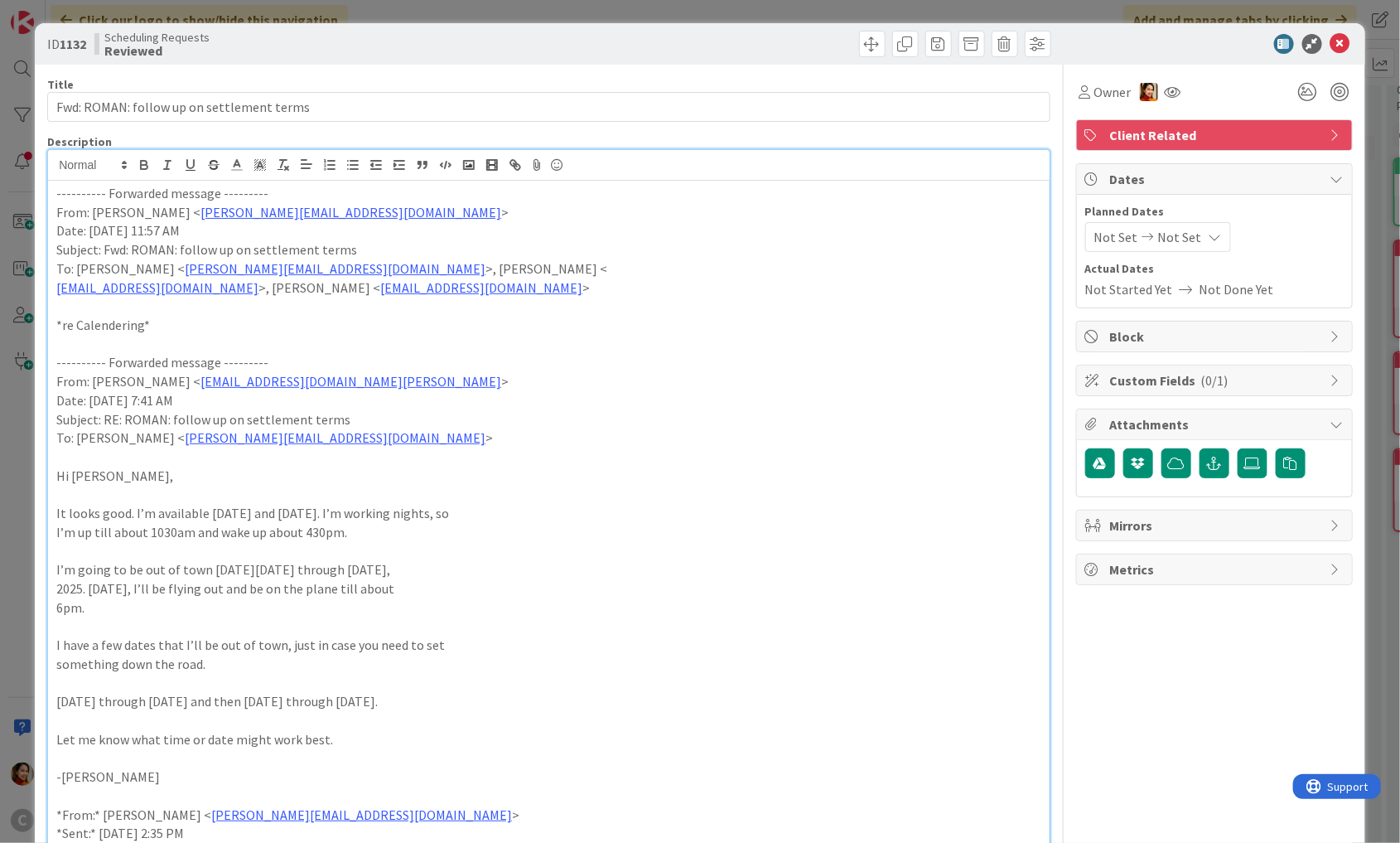
click at [22, 238] on div "ID 1132 Scheduling Requests Reviewed Title 41 / 128 Fwd: ROMAN: follow up on se…" at bounding box center [700, 421] width 1400 height 843
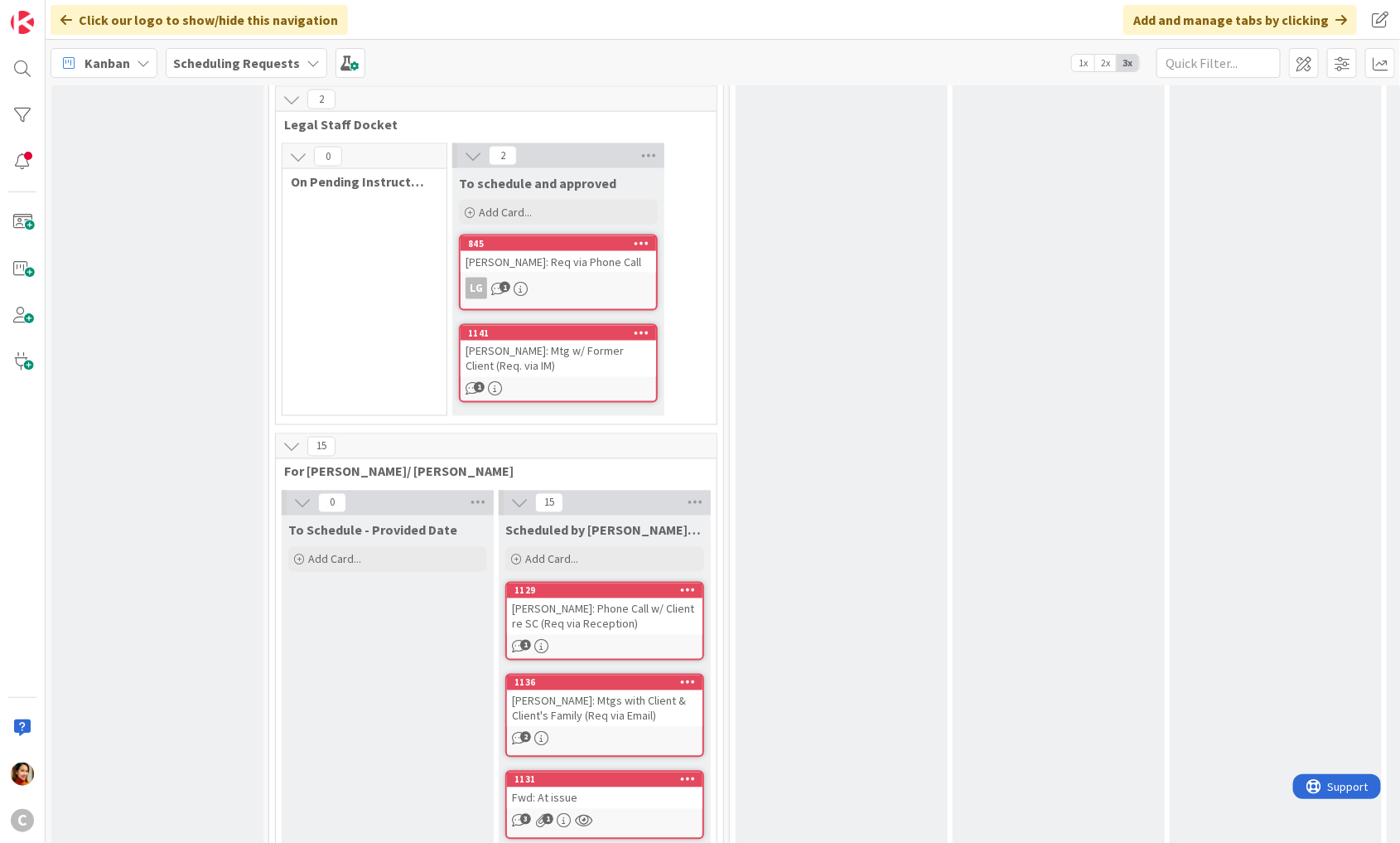
click at [563, 341] on div "[PERSON_NAME]: Mtg w/ Former Client (Req. via IM)" at bounding box center [558, 359] width 195 height 36
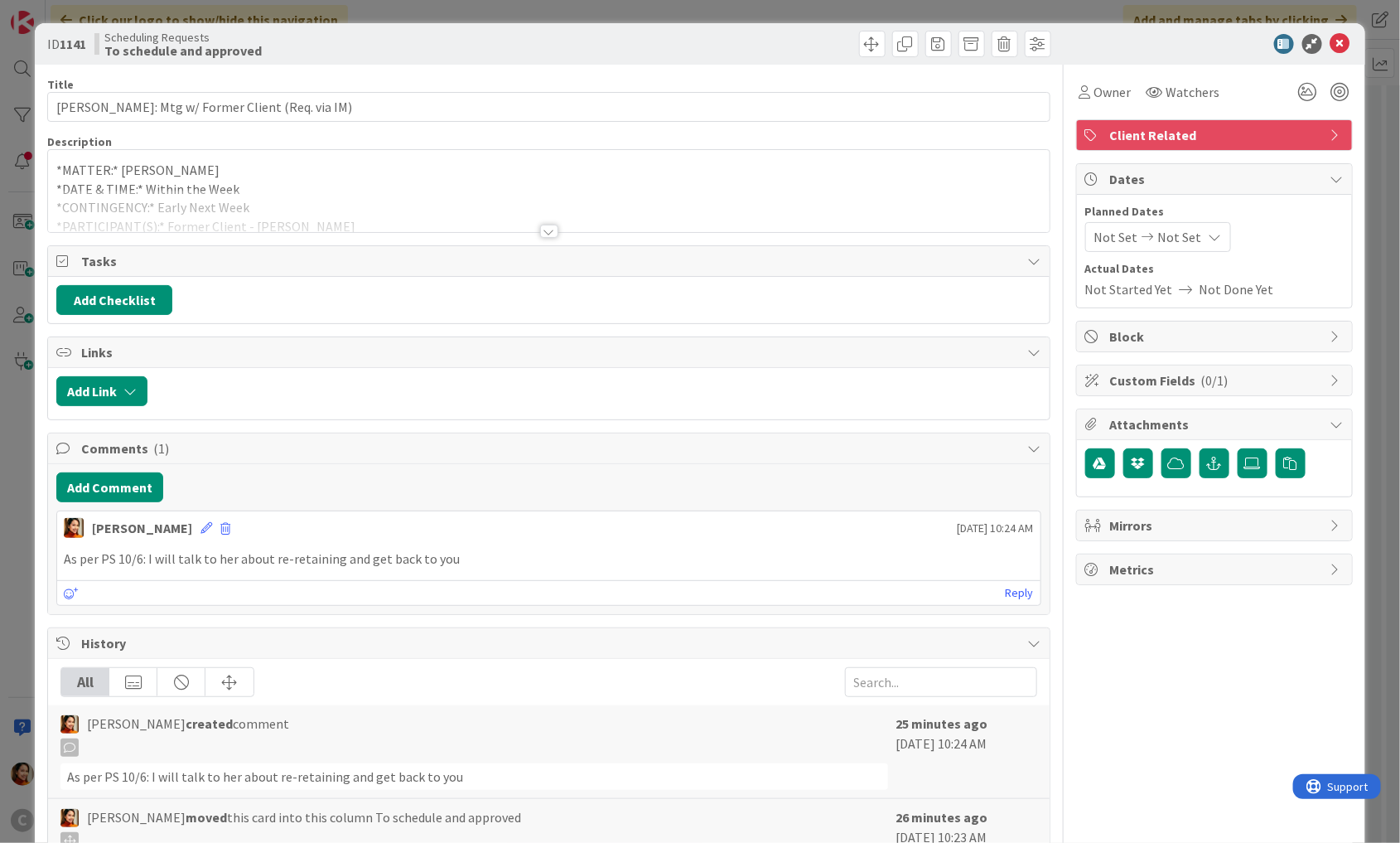
click at [548, 227] on div at bounding box center [549, 231] width 18 height 13
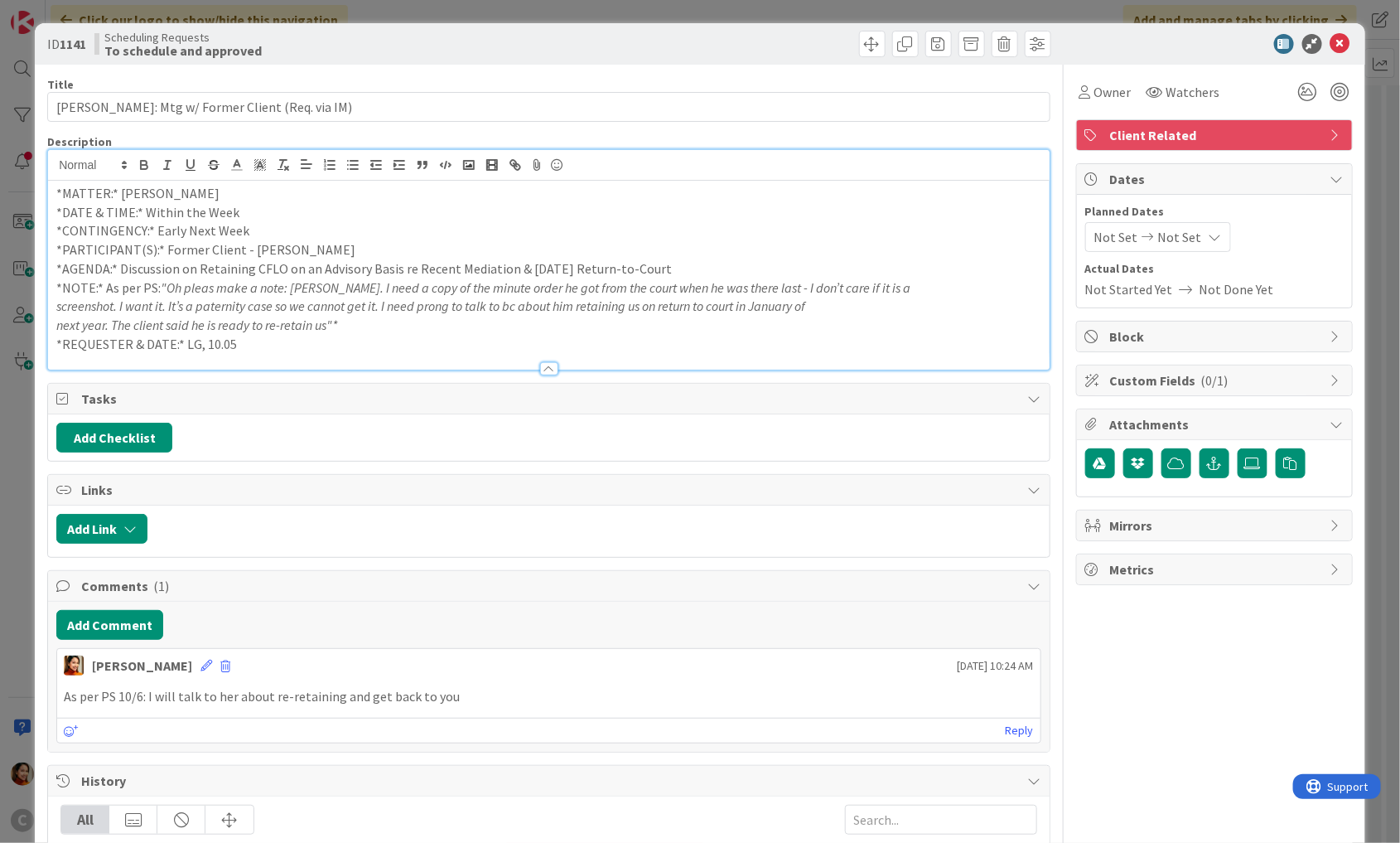
click at [135, 268] on p "*AGENDA:* Discussion on Retaining CFLO on an Advisory Basis re Recent Mediation…" at bounding box center [549, 269] width 986 height 19
drag, startPoint x: 135, startPoint y: 268, endPoint x: 673, endPoint y: 265, distance: 538.0
click at [673, 265] on p "*AGENDA:* Discussion on Retaining CFLO on an Advisory Basis re Recent Mediation…" at bounding box center [549, 269] width 986 height 19
copy p "Discussion on Retaining CFLO on an Advisory Basis re Recent Mediation & [DATE] …"
click at [69, 692] on p "As per PS 10/6: I will talk to her about re-retaining and get back to you" at bounding box center [549, 696] width 970 height 19
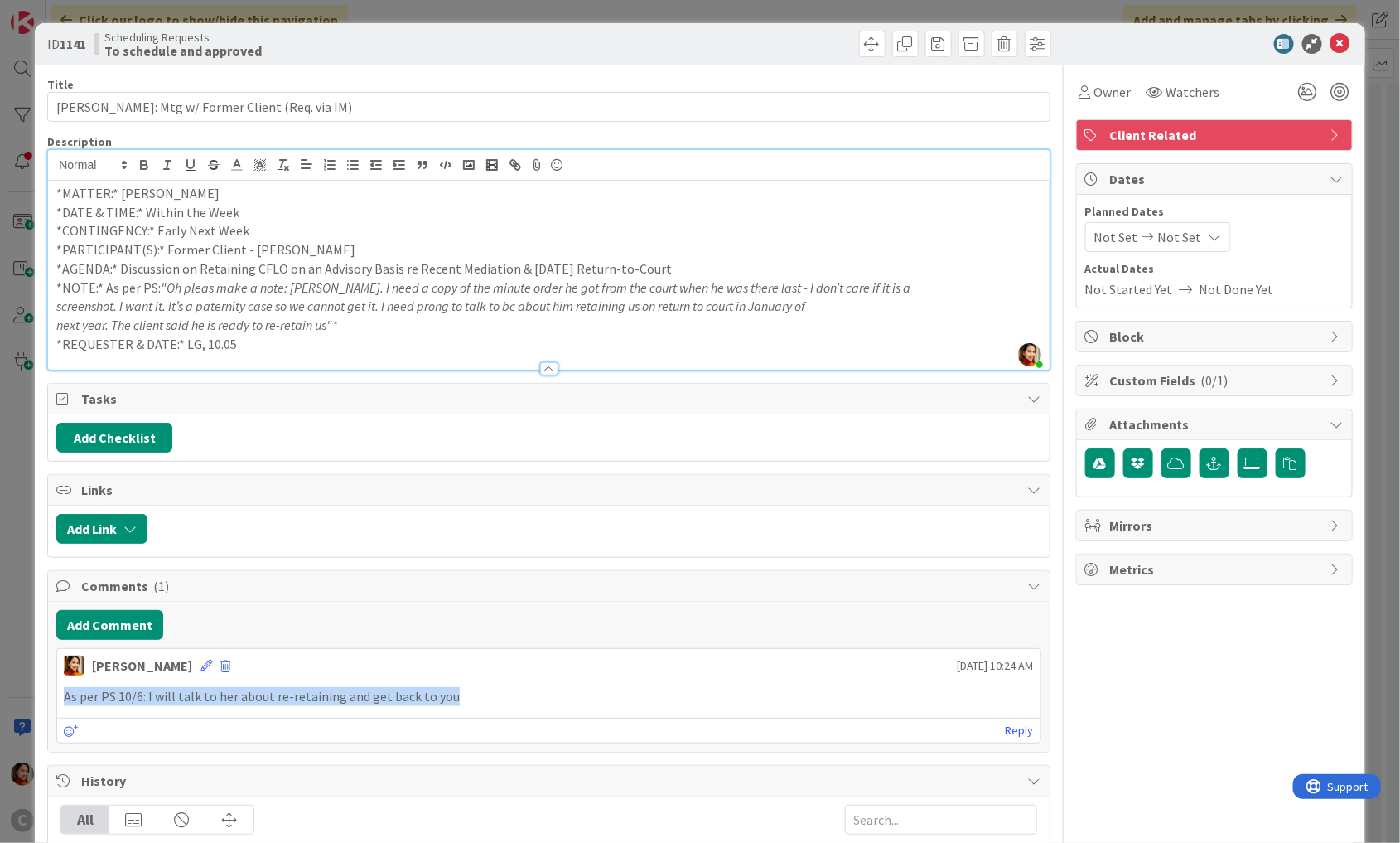
drag, startPoint x: 69, startPoint y: 692, endPoint x: 505, endPoint y: 692, distance: 436.0
click at [506, 692] on p "As per PS 10/6: I will talk to her about re-retaining and get back to you" at bounding box center [549, 696] width 970 height 19
copy p "As per PS 10/6: I will talk to her about re-retaining and get back to you"
drag, startPoint x: 472, startPoint y: 693, endPoint x: 42, endPoint y: 673, distance: 430.5
click at [42, 673] on div "ID 1141 Scheduling Requests To schedule and approved Title 42 / 128 [PERSON_NAM…" at bounding box center [700, 651] width 1330 height 1256
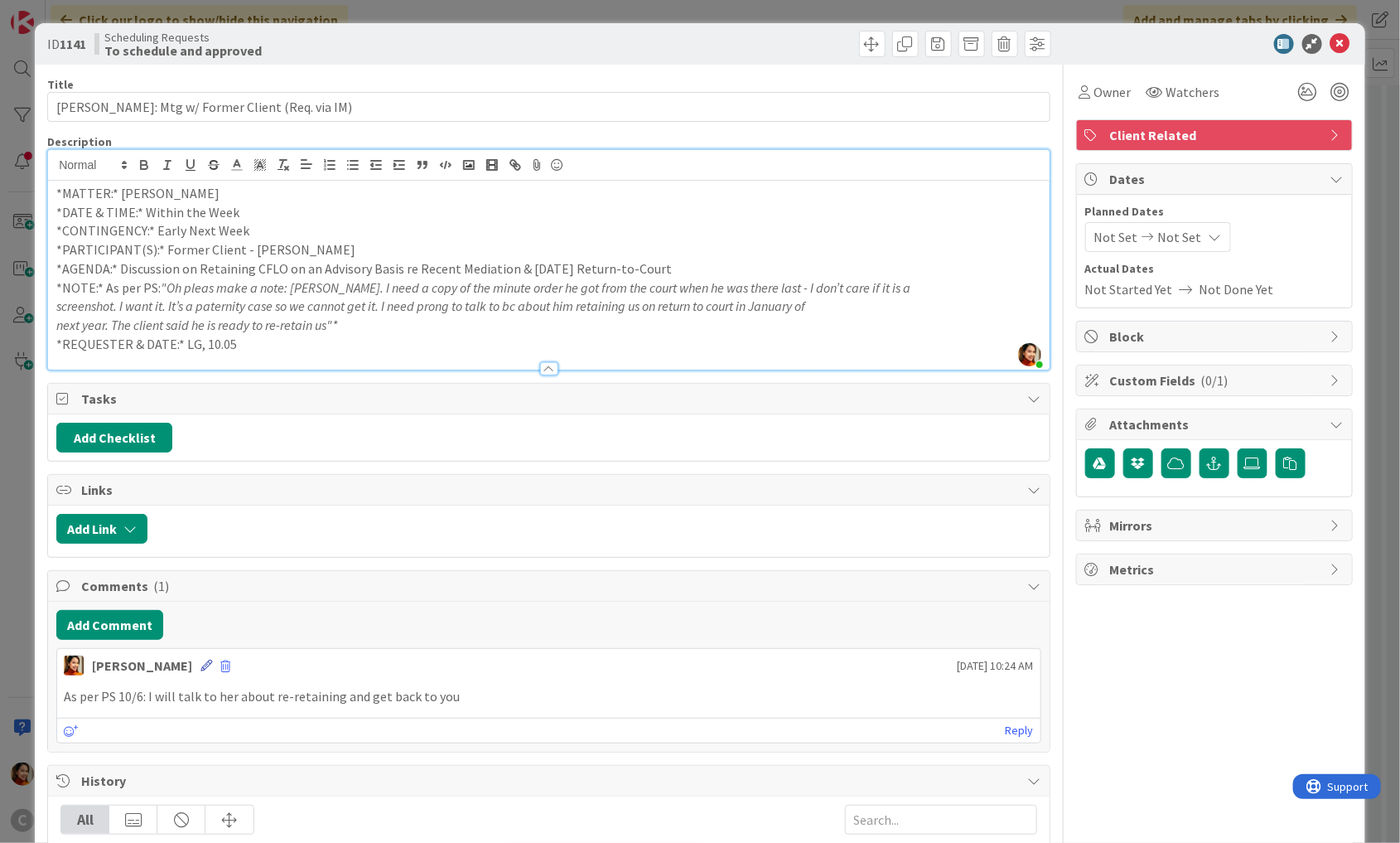
click at [201, 662] on icon at bounding box center [207, 666] width 11 height 11
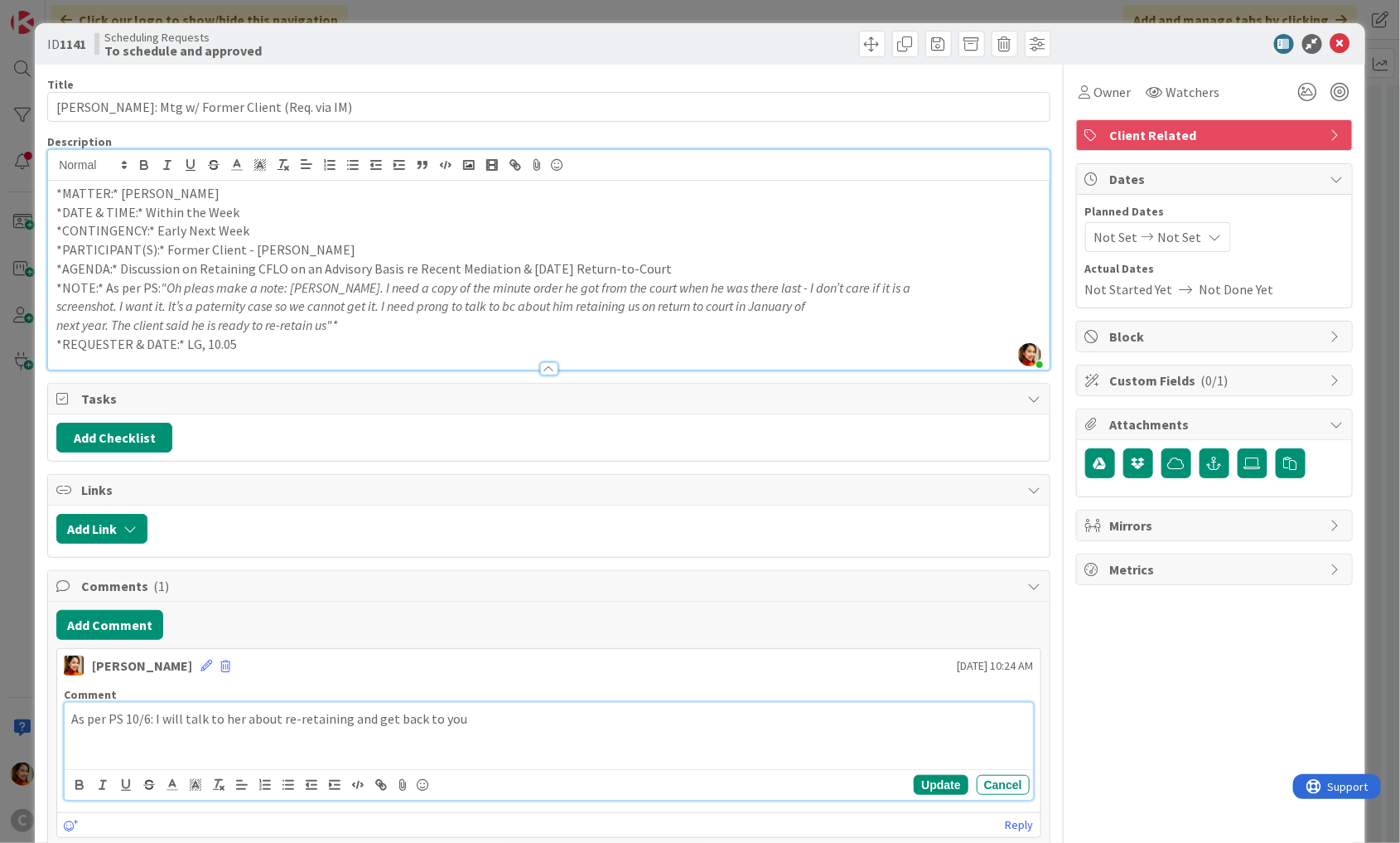
click at [226, 715] on p "As per PS 10/6: I will talk to her about re-retaining and get back to you" at bounding box center [549, 719] width 955 height 19
copy p "As per PS 10/6: I will talk to BC about re-retaining and get back to you"
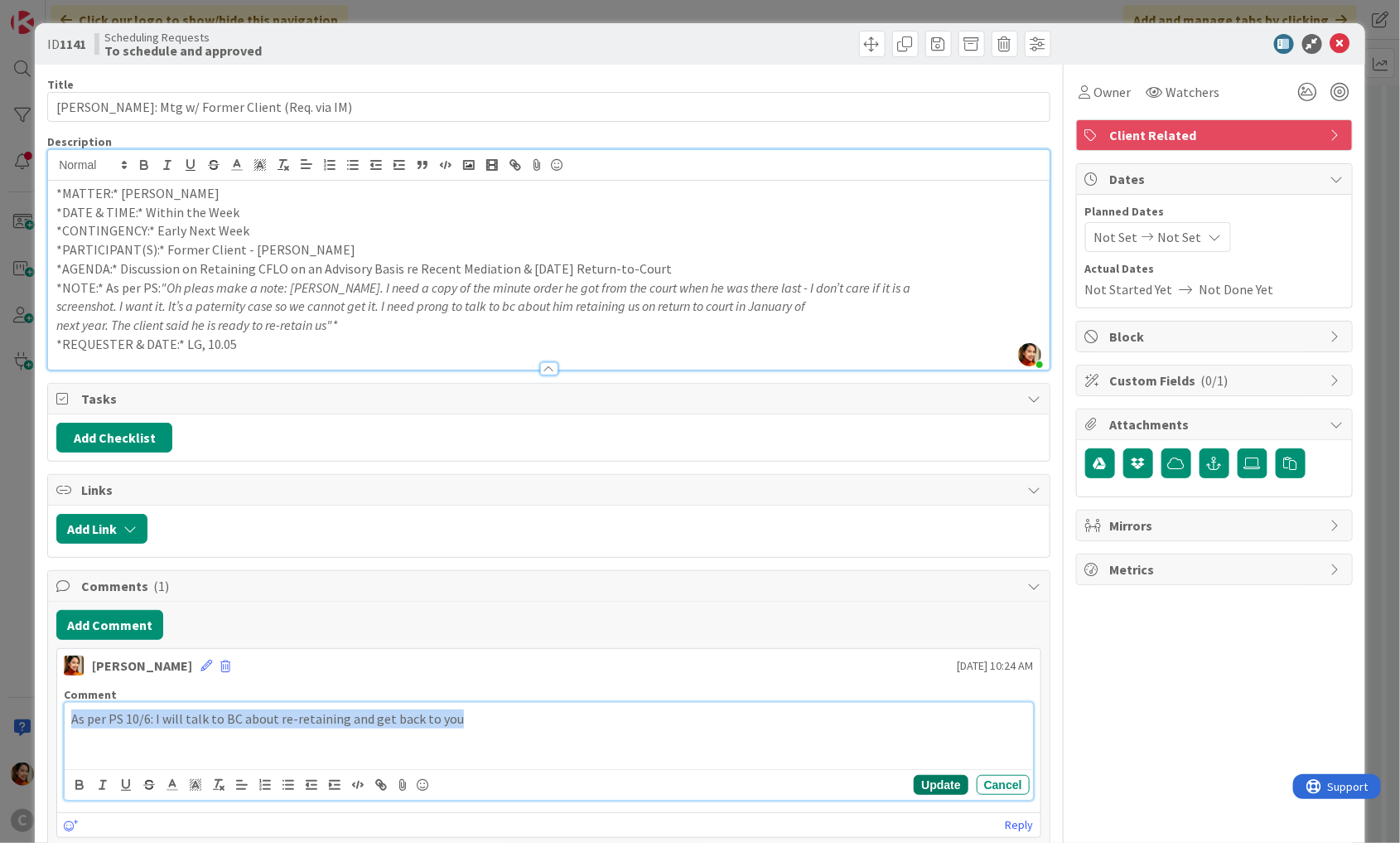
click at [926, 782] on button "Update" at bounding box center [941, 785] width 54 height 20
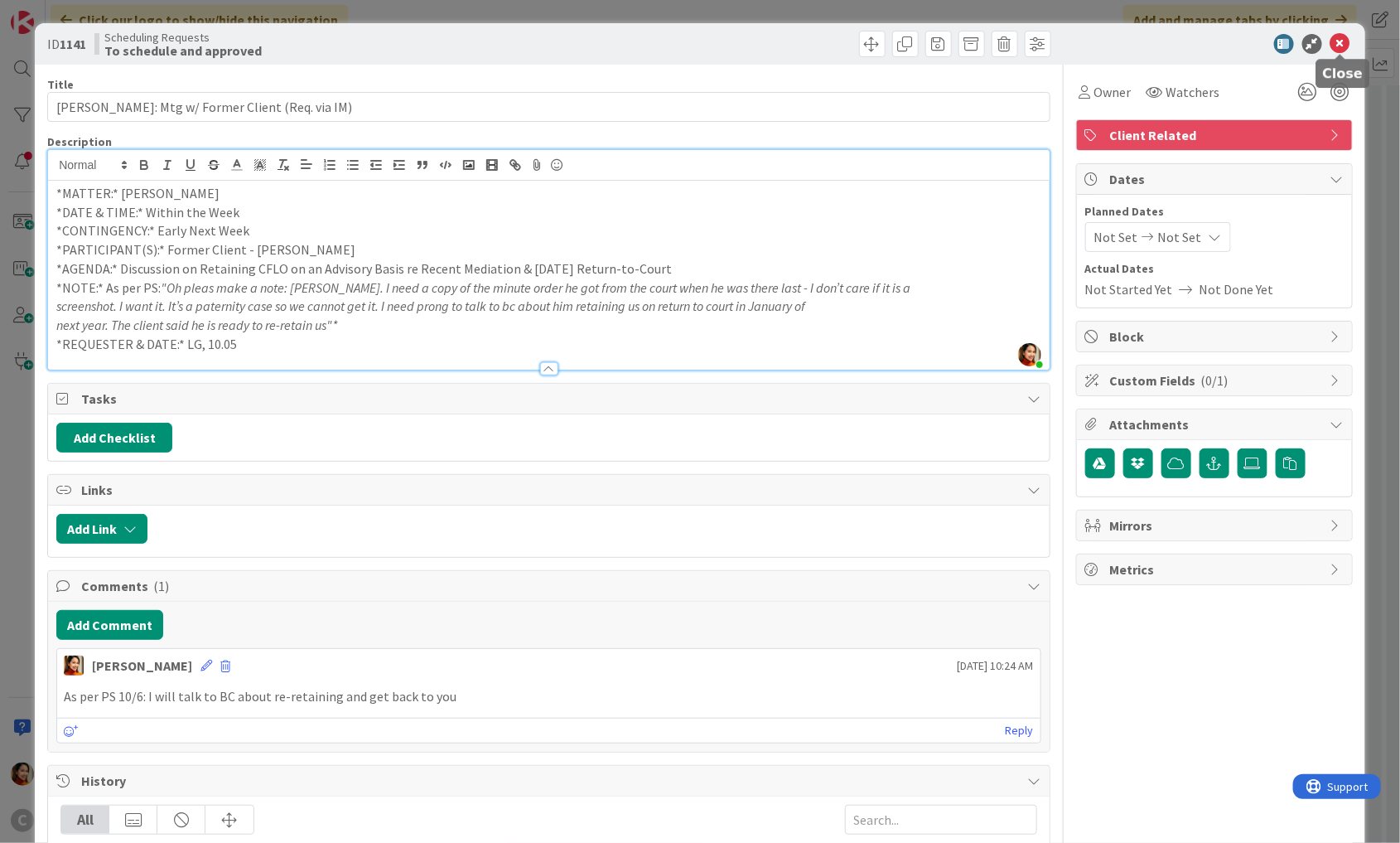
click at [1339, 48] on icon at bounding box center [1340, 44] width 20 height 20
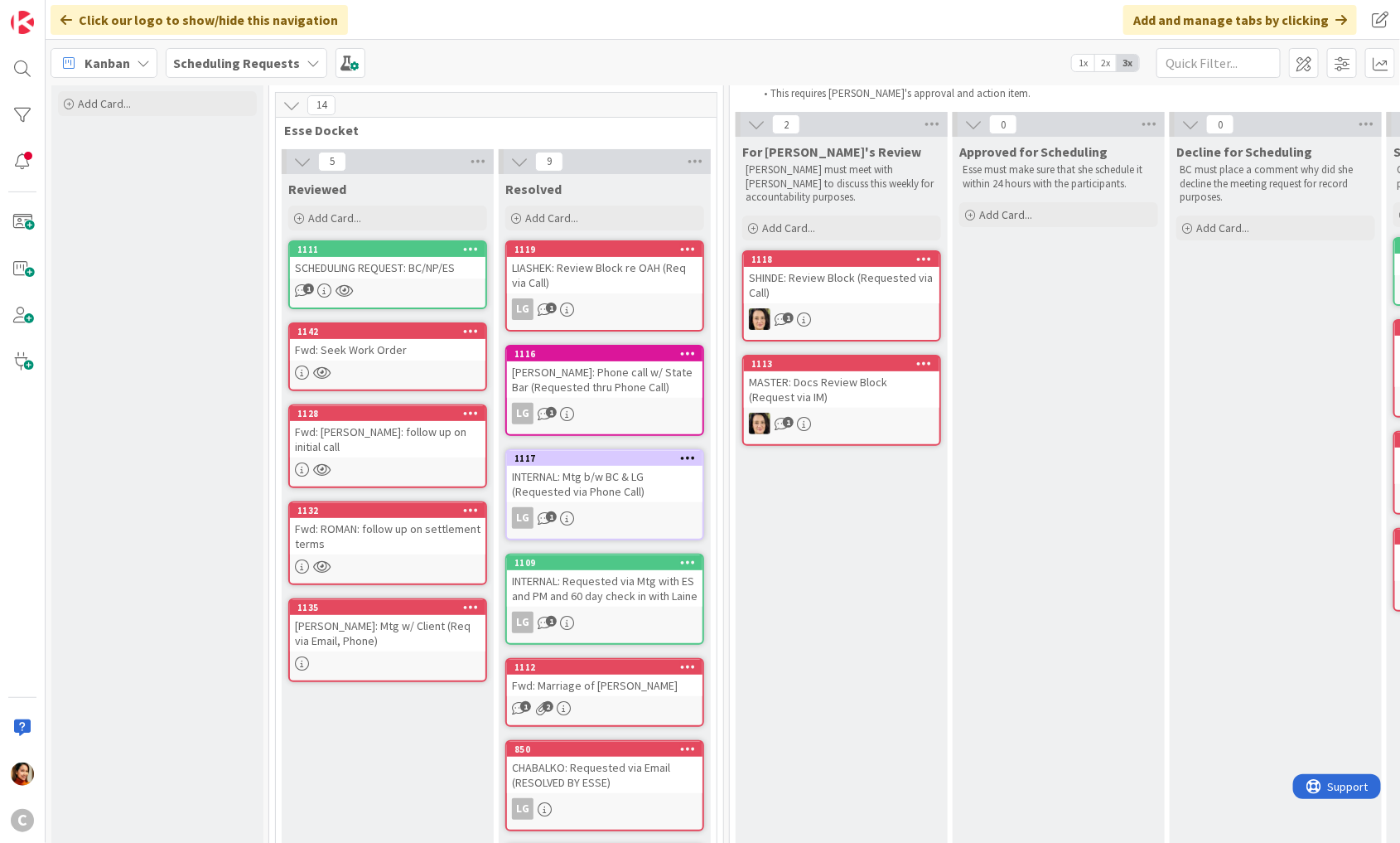
scroll to position [50, 0]
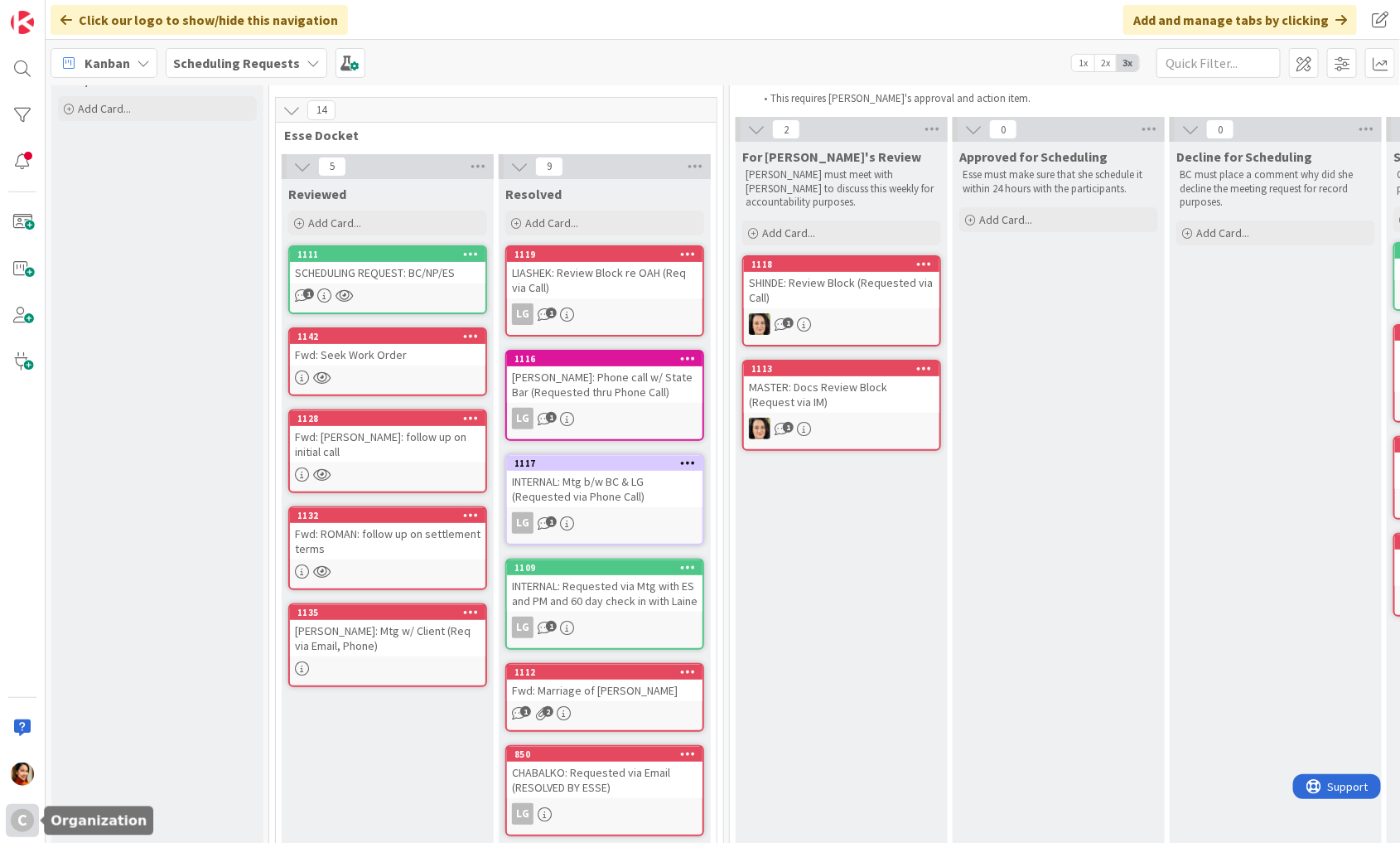
click at [24, 818] on div "C" at bounding box center [22, 820] width 23 height 23
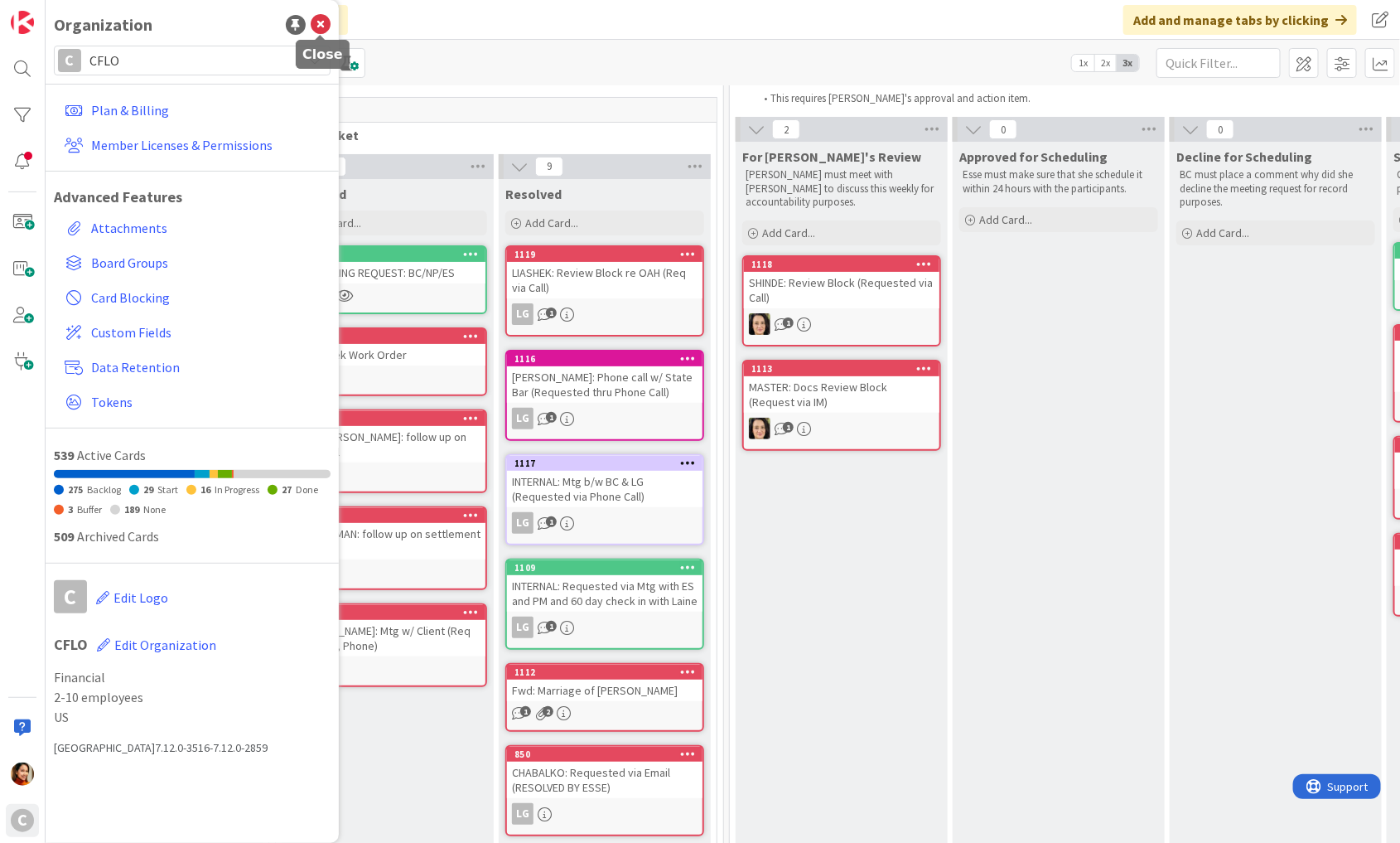
click at [315, 31] on icon at bounding box center [320, 25] width 20 height 20
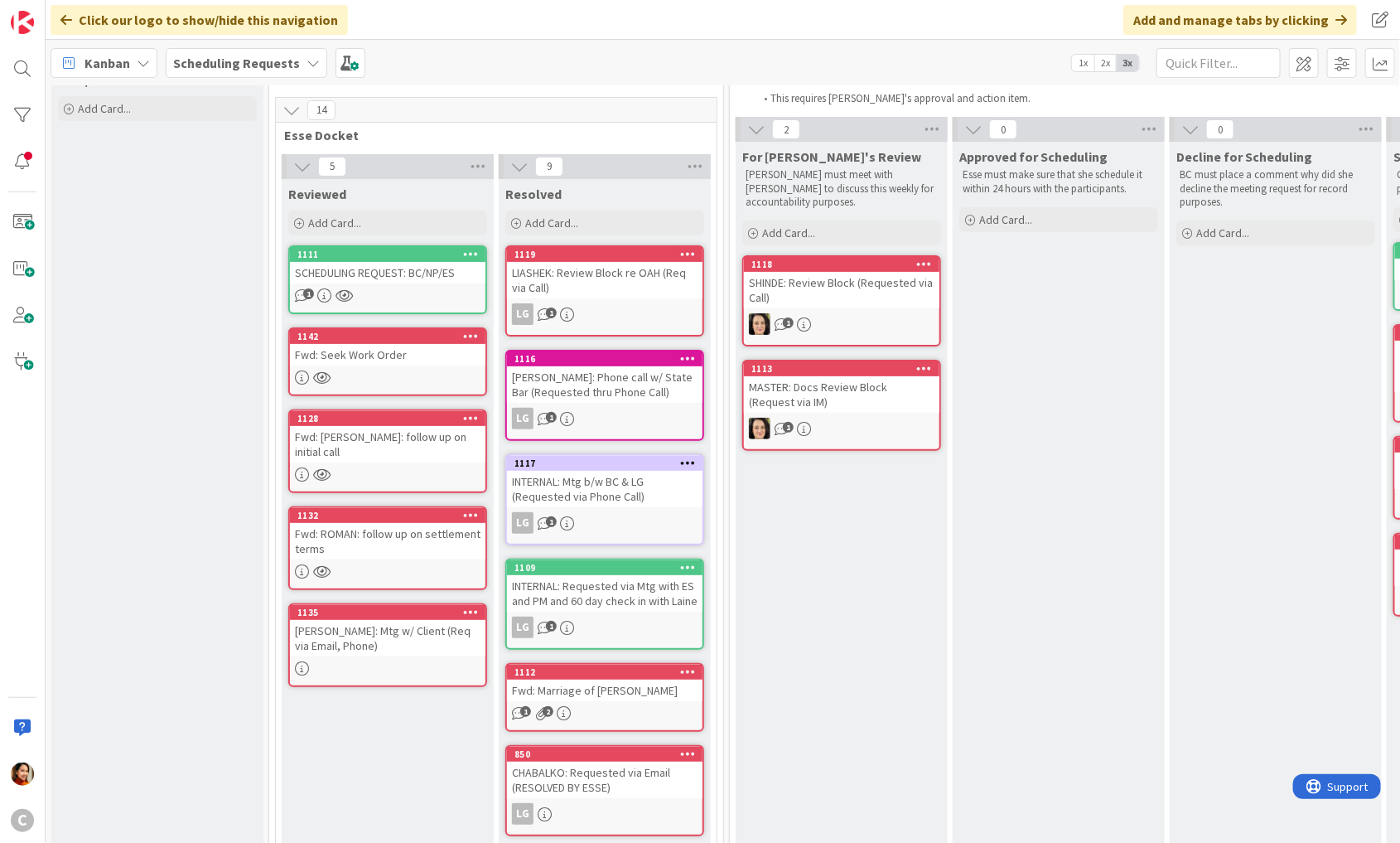
click at [373, 355] on div "Fwd: Seek Work Order" at bounding box center [388, 354] width 195 height 22
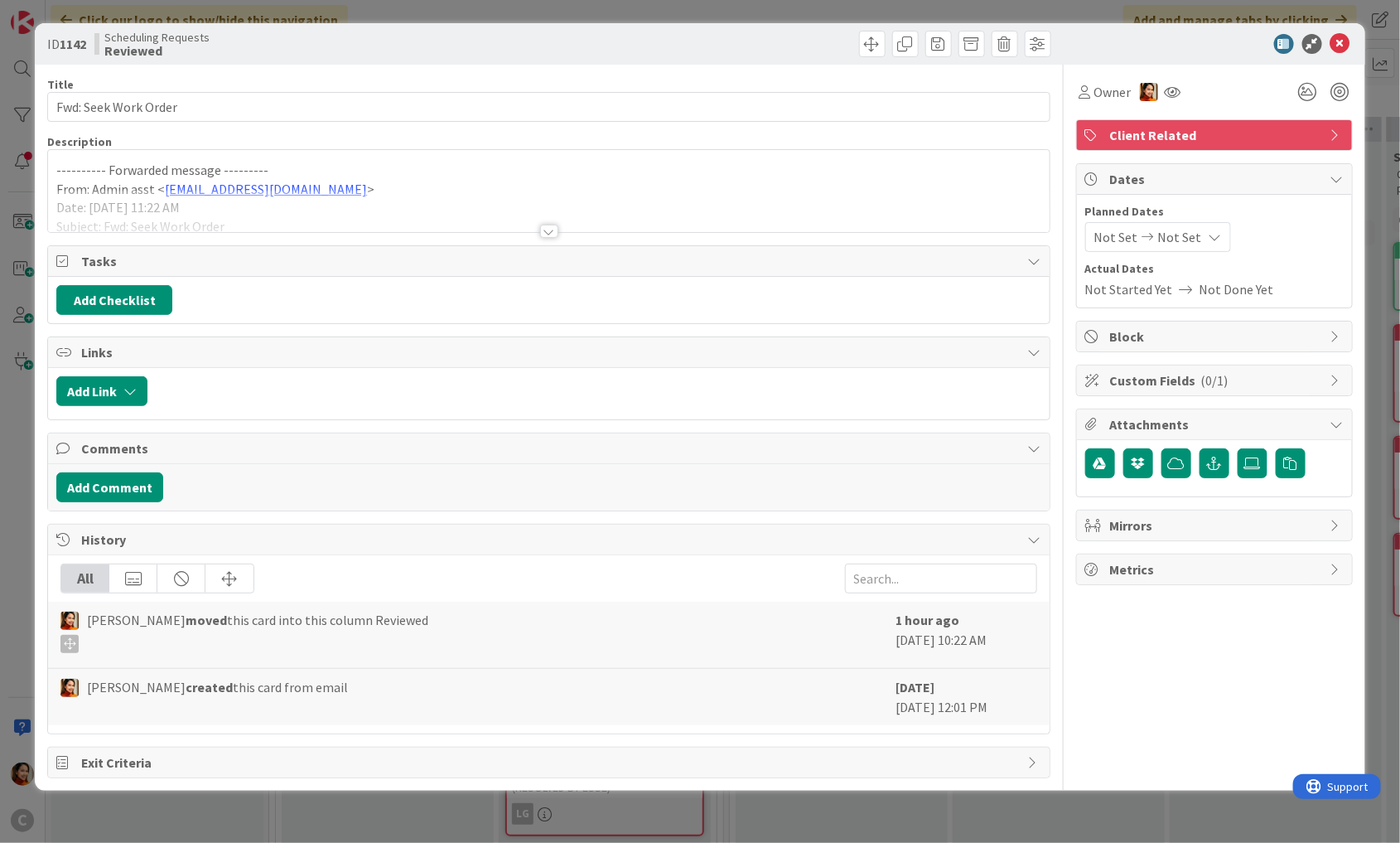
click at [556, 226] on div at bounding box center [549, 231] width 18 height 13
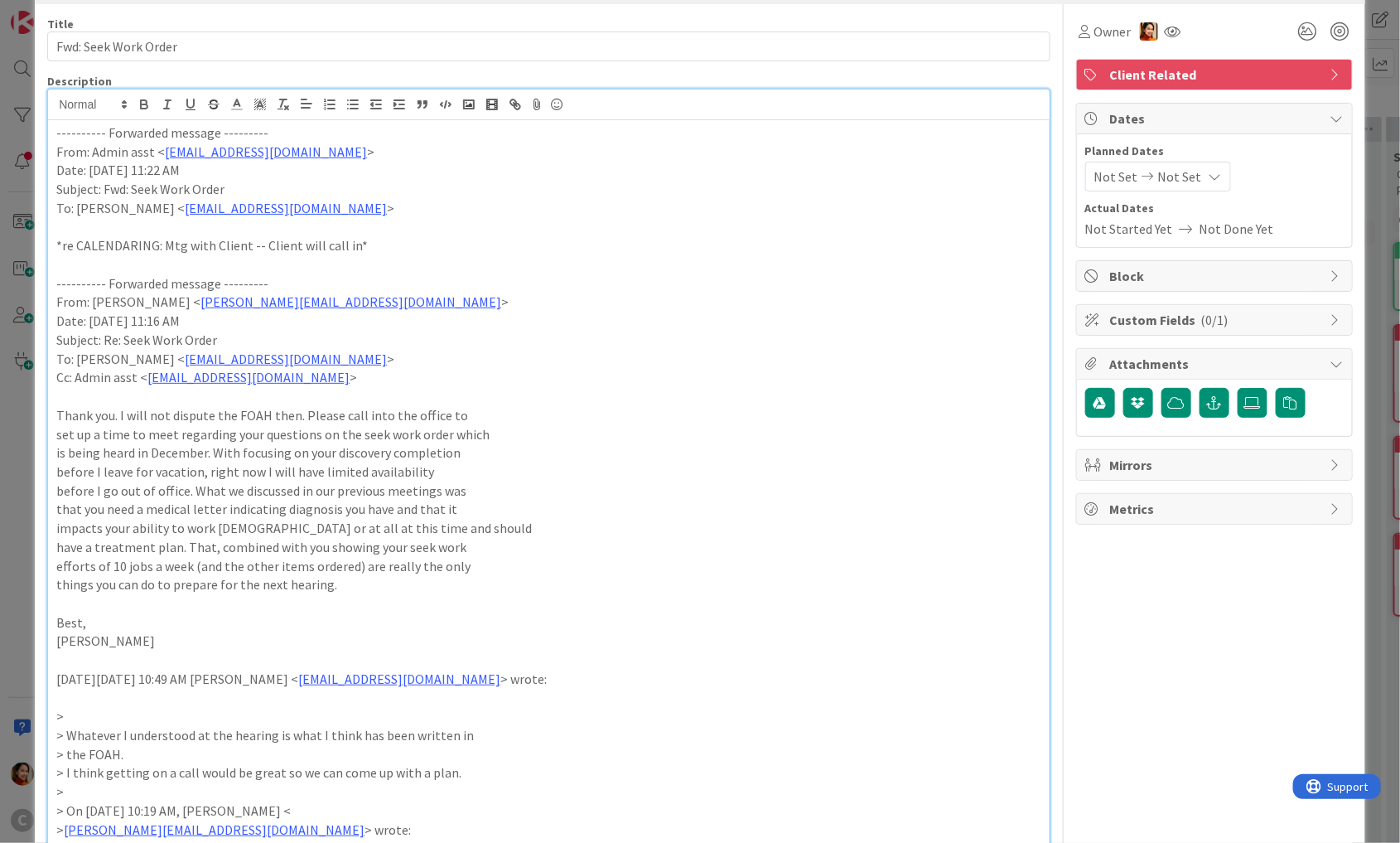
scroll to position [58, 0]
